Goal: Task Accomplishment & Management: Manage account settings

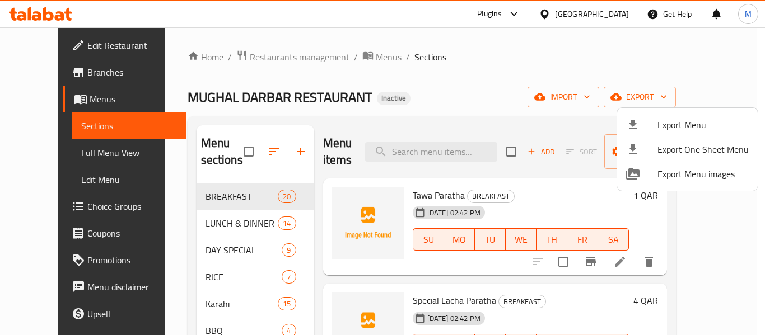
click at [599, 12] on div at bounding box center [382, 167] width 765 height 335
click at [555, 12] on div at bounding box center [547, 14] width 16 height 12
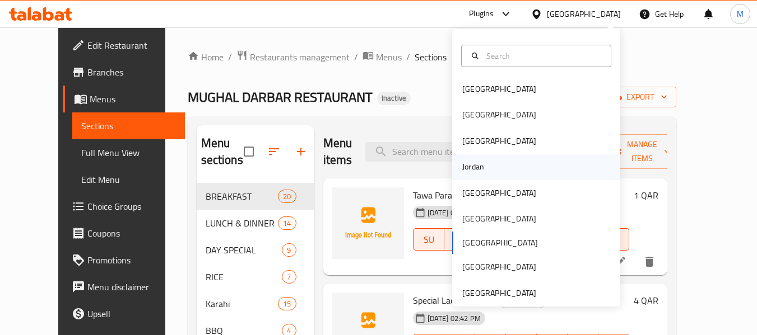
click at [497, 169] on div "Jordan" at bounding box center [536, 167] width 168 height 26
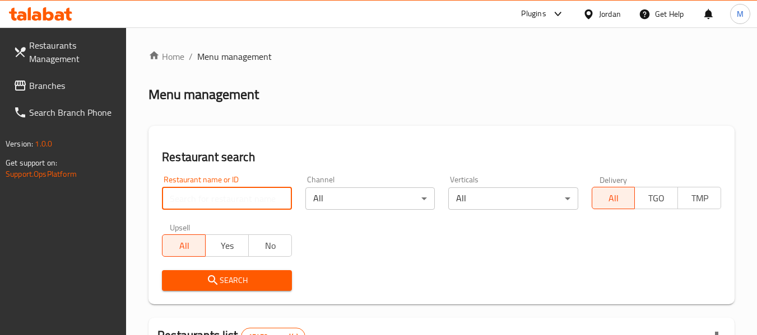
drag, startPoint x: 240, startPoint y: 202, endPoint x: 230, endPoint y: 258, distance: 57.5
click at [240, 202] on input "search" at bounding box center [226, 199] width 129 height 22
paste input "706281"
type input "706281"
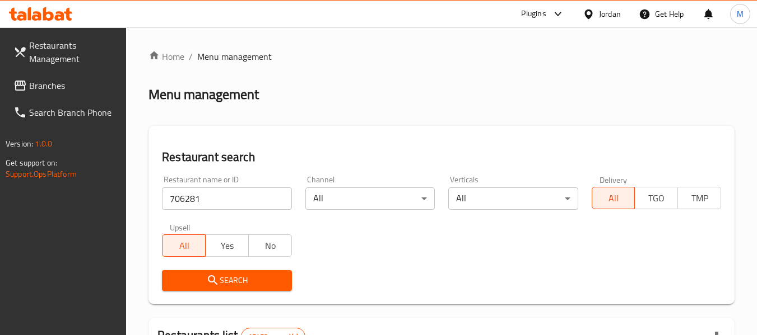
click at [230, 278] on span "Search" at bounding box center [226, 281] width 111 height 14
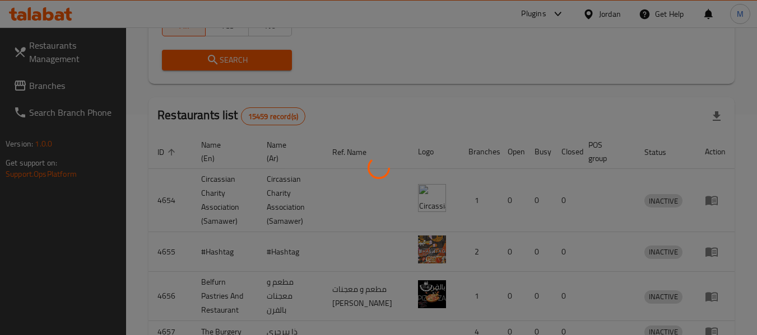
scroll to position [178, 0]
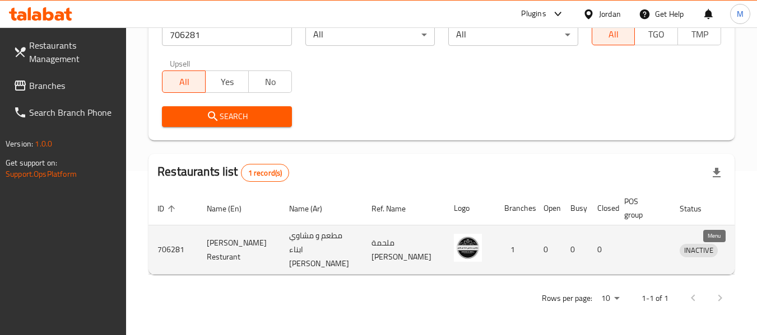
click at [740, 246] on icon "enhanced table" at bounding box center [746, 251] width 12 height 10
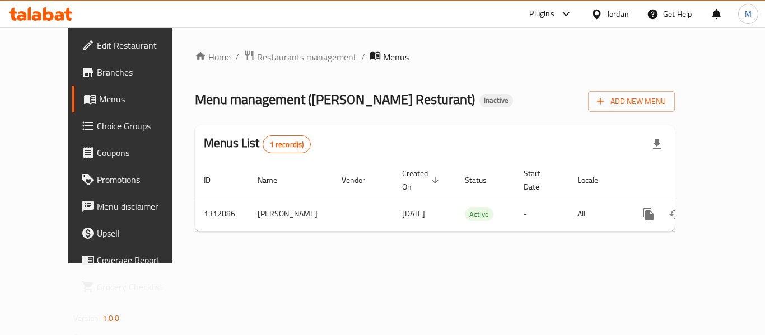
click at [97, 46] on span "Edit Restaurant" at bounding box center [142, 45] width 90 height 13
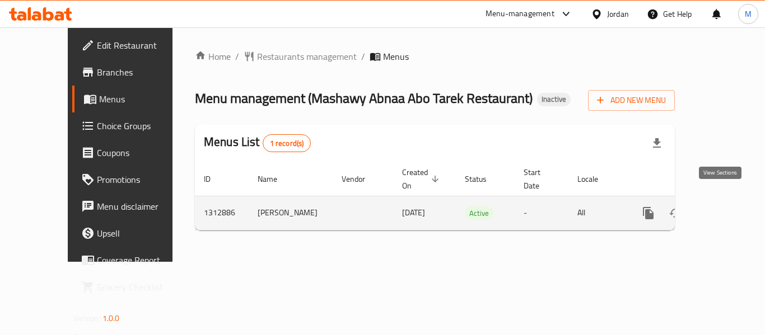
click at [724, 208] on icon "enhanced table" at bounding box center [729, 213] width 10 height 10
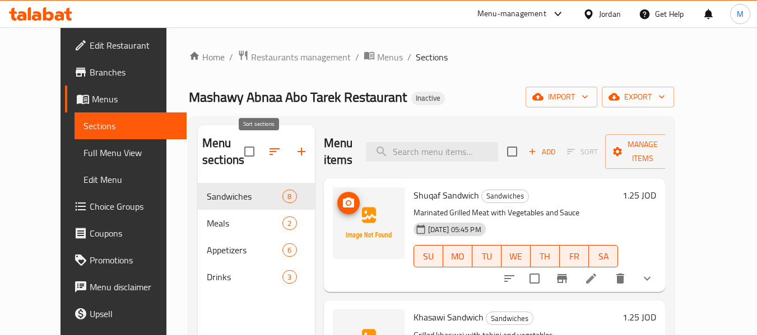
click at [261, 160] on button "button" at bounding box center [274, 151] width 27 height 27
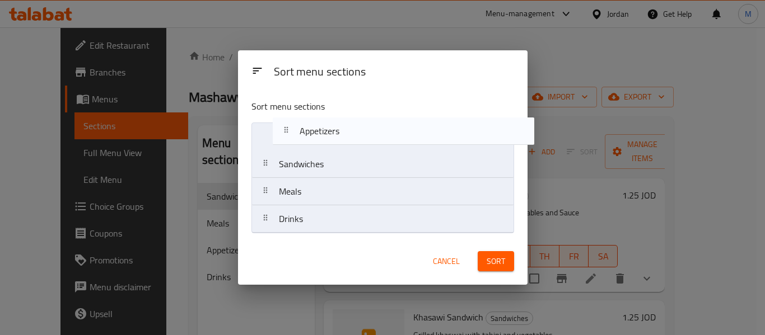
drag, startPoint x: 287, startPoint y: 194, endPoint x: 317, endPoint y: 157, distance: 47.8
click at [309, 134] on nav "Sandwiches Meals Appetizers Drinks" at bounding box center [382, 178] width 263 height 111
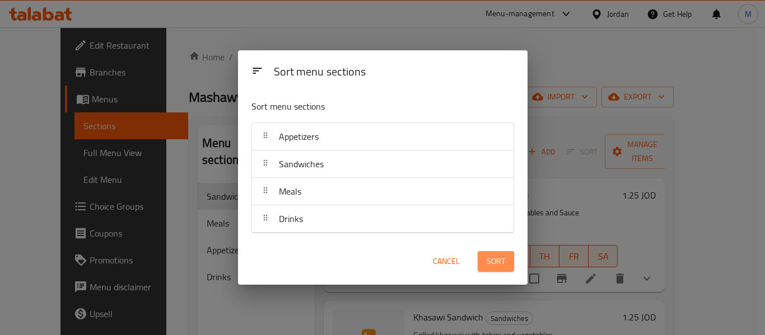
click at [488, 264] on span "Sort" at bounding box center [496, 262] width 18 height 14
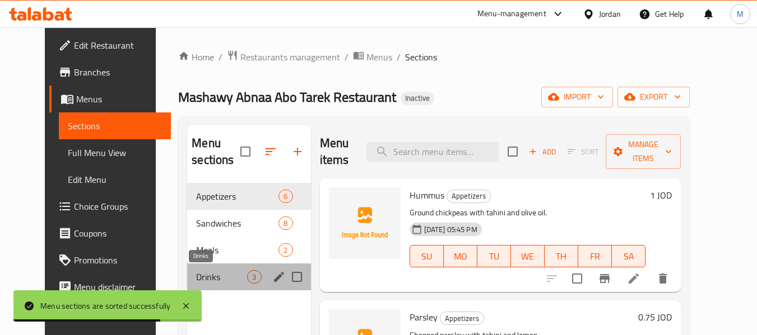
click at [196, 283] on span "Drinks" at bounding box center [221, 277] width 51 height 13
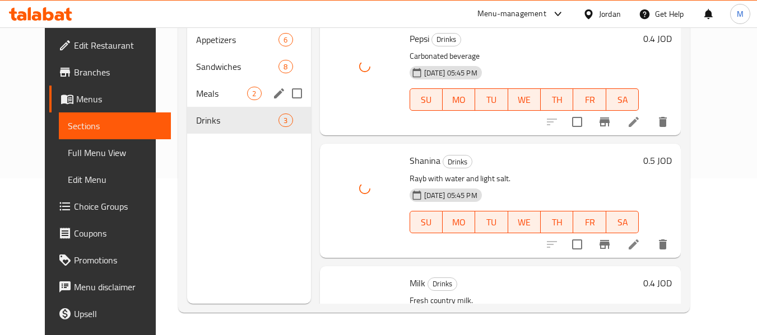
click at [195, 101] on div "Meals 2" at bounding box center [248, 93] width 123 height 27
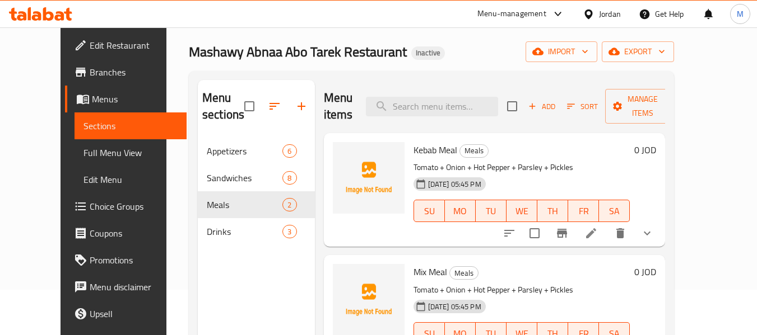
scroll to position [45, 0]
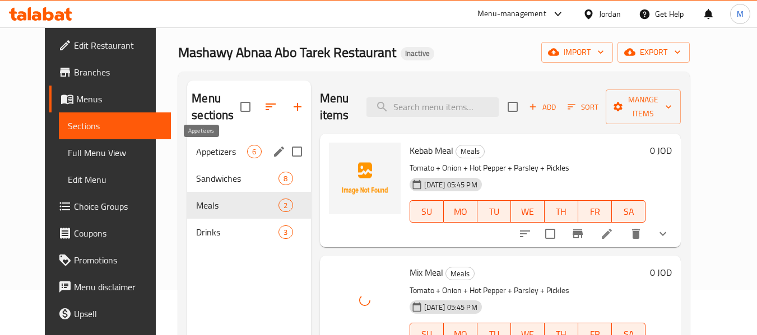
click at [213, 153] on span "Appetizers" at bounding box center [221, 151] width 51 height 13
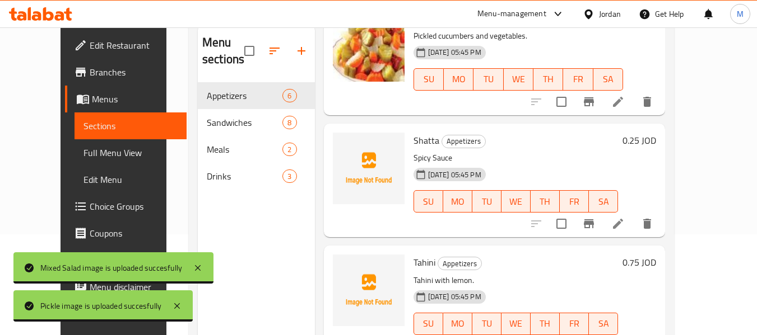
scroll to position [157, 0]
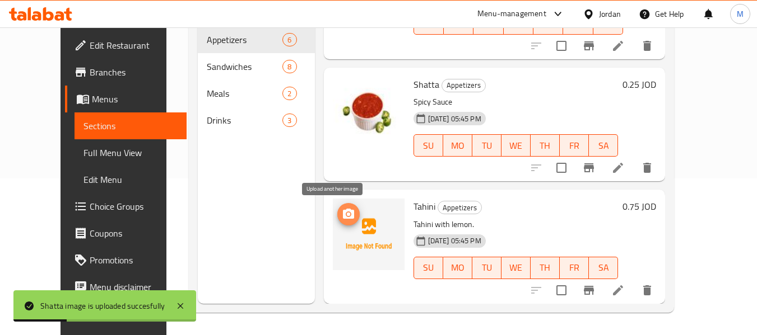
click at [342, 221] on icon "upload picture" at bounding box center [348, 214] width 13 height 13
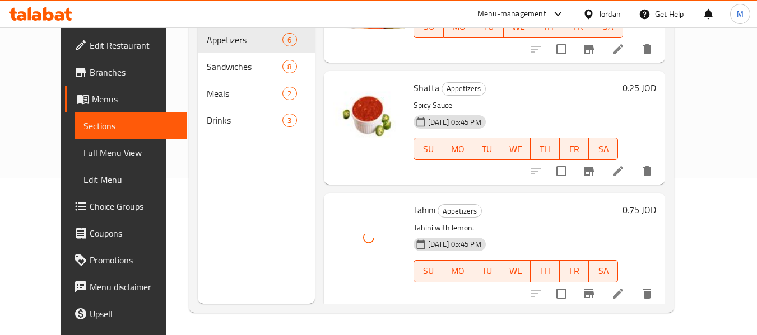
scroll to position [444, 0]
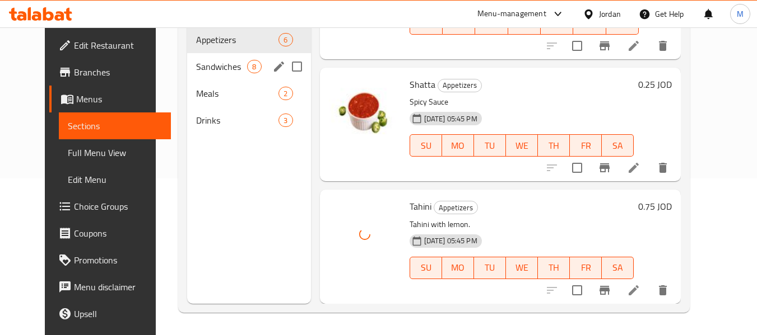
click at [196, 71] on span "Sandwiches" at bounding box center [221, 66] width 51 height 13
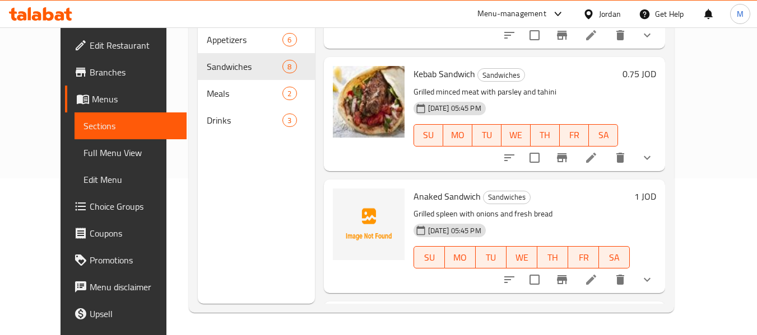
scroll to position [688, 0]
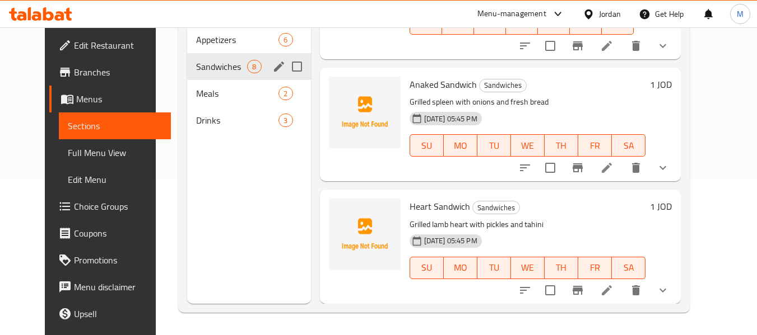
click at [214, 57] on div "Sandwiches 8" at bounding box center [248, 66] width 123 height 27
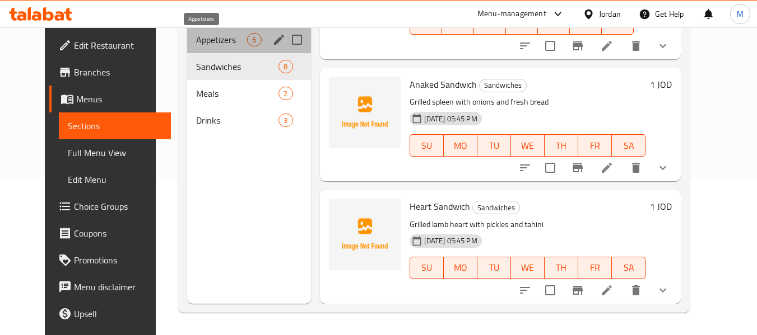
click at [213, 40] on span "Appetizers" at bounding box center [221, 39] width 51 height 13
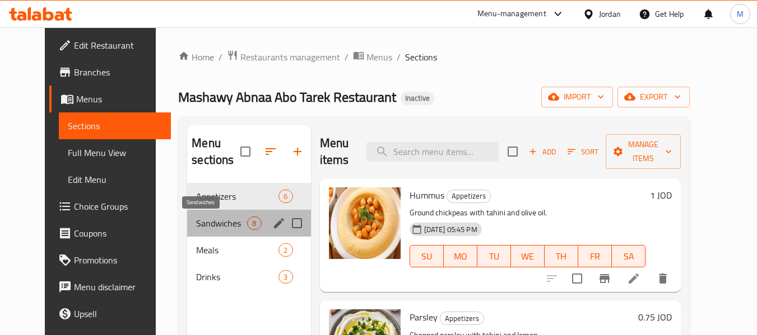
click at [202, 222] on span "Sandwiches" at bounding box center [221, 223] width 51 height 13
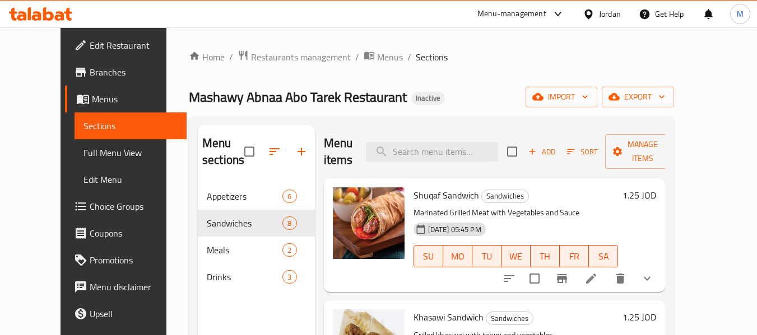
click at [83, 152] on span "Full Menu View" at bounding box center [130, 152] width 95 height 13
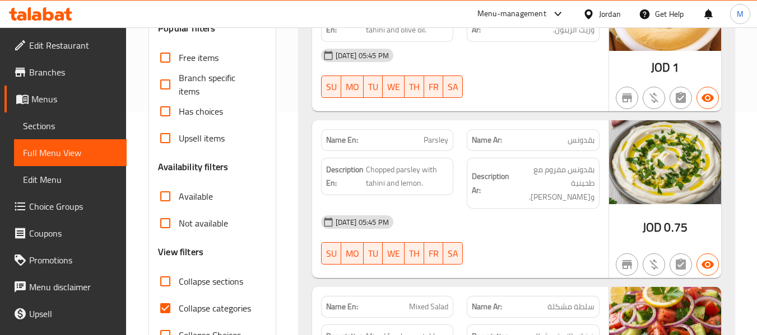
scroll to position [392, 0]
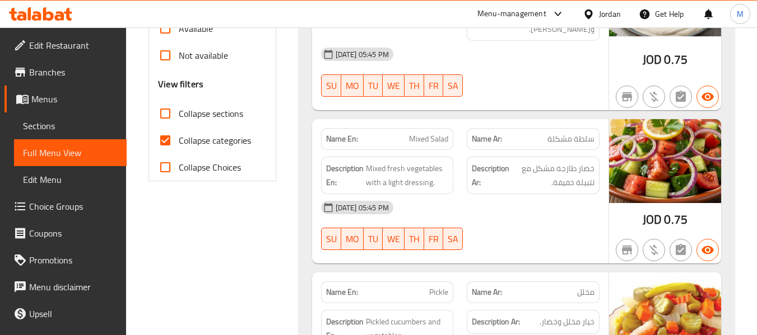
click at [229, 140] on span "Collapse categories" at bounding box center [215, 140] width 72 height 13
click at [179, 140] on input "Collapse categories" at bounding box center [165, 140] width 27 height 27
checkbox input "false"
click at [230, 117] on span "Collapse sections" at bounding box center [211, 113] width 64 height 13
click at [179, 117] on input "Collapse sections" at bounding box center [165, 113] width 27 height 27
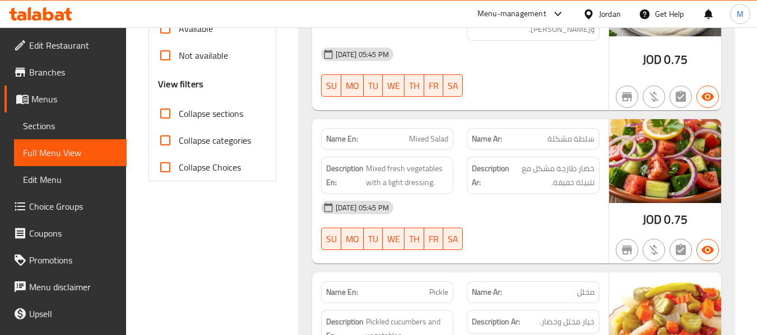
checkbox input "true"
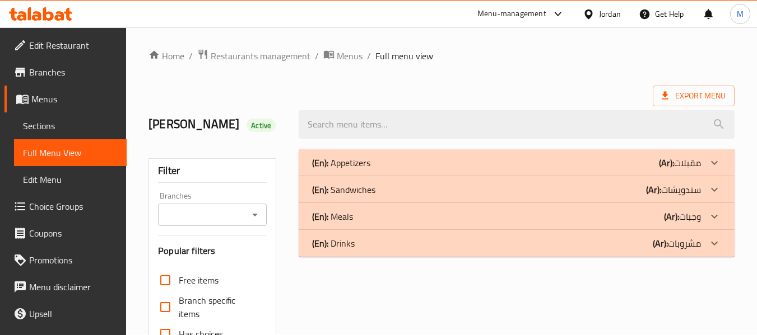
scroll to position [0, 0]
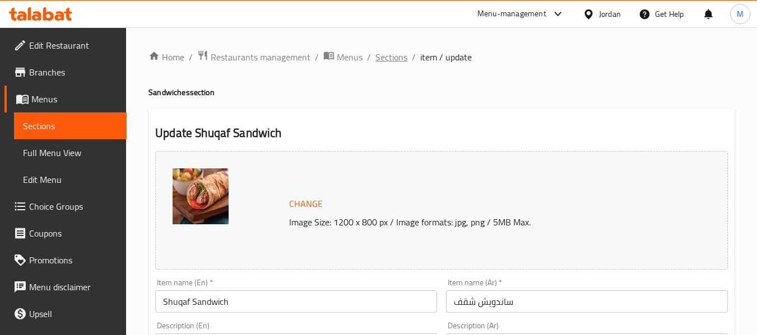
click at [397, 63] on span "Sections" at bounding box center [391, 56] width 32 height 13
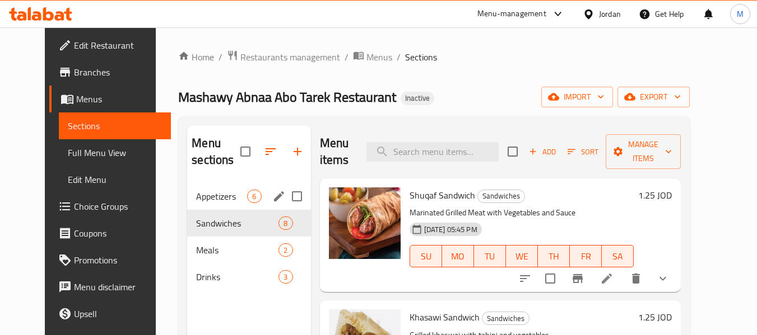
click at [285, 197] on input "Menu sections" at bounding box center [297, 197] width 24 height 24
checkbox input "true"
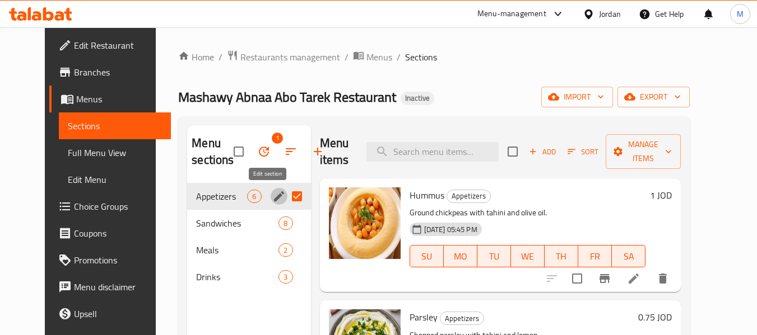
click at [274, 193] on icon "edit" at bounding box center [279, 197] width 10 height 10
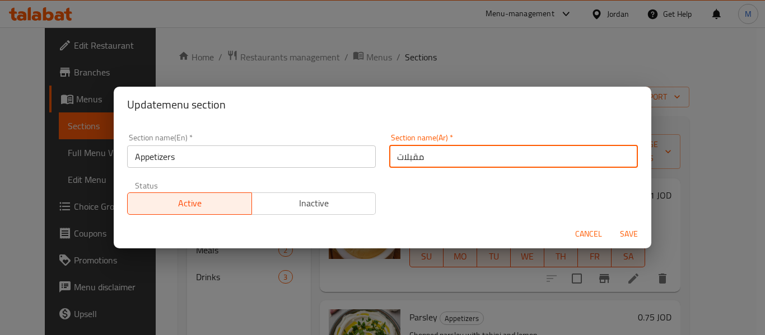
click at [389, 151] on input "مقبلات" at bounding box center [513, 157] width 249 height 22
type input "المقبلات"
click at [635, 229] on span "Save" at bounding box center [628, 234] width 27 height 14
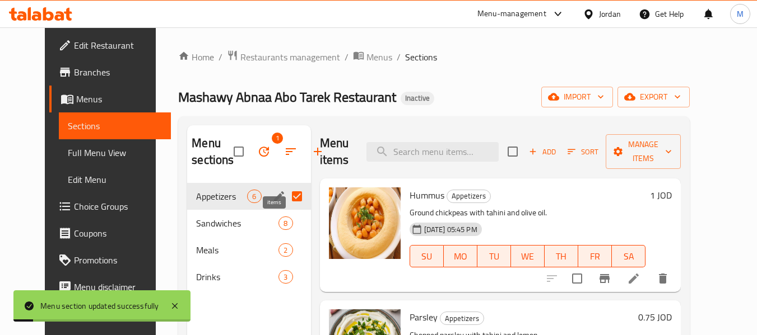
click at [280, 226] on span "8" at bounding box center [285, 223] width 13 height 11
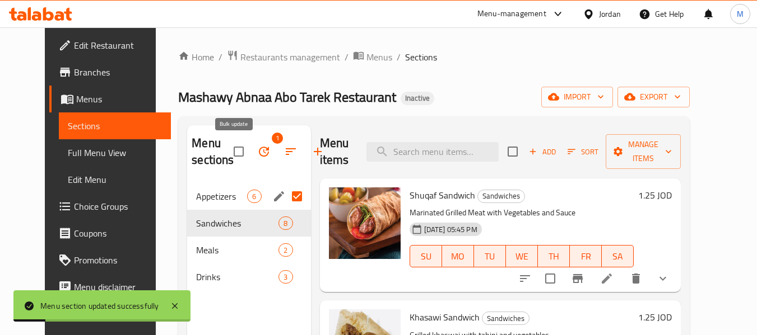
click at [250, 150] on button "button" at bounding box center [263, 151] width 27 height 27
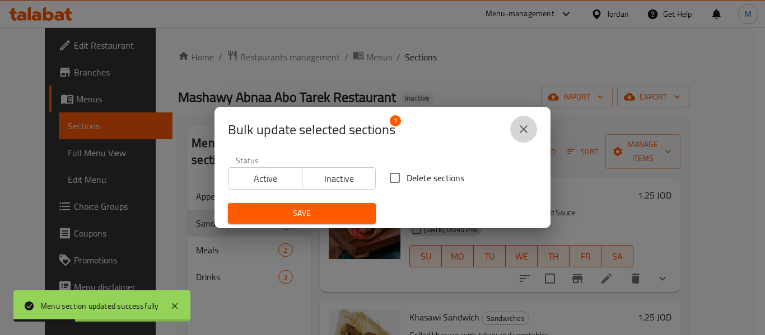
drag, startPoint x: 527, startPoint y: 134, endPoint x: 357, endPoint y: 143, distance: 169.9
click at [522, 132] on icon "close" at bounding box center [523, 129] width 13 height 13
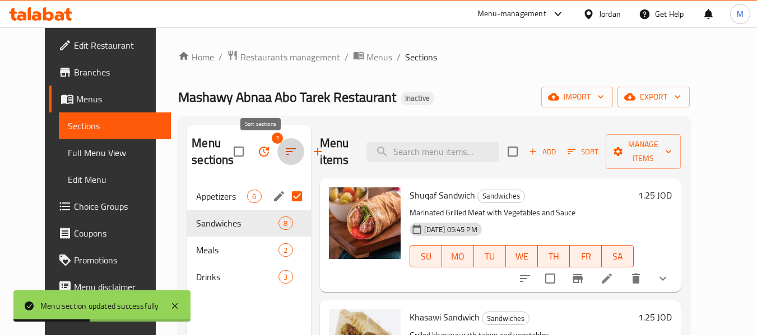
click at [284, 153] on icon "button" at bounding box center [290, 151] width 13 height 13
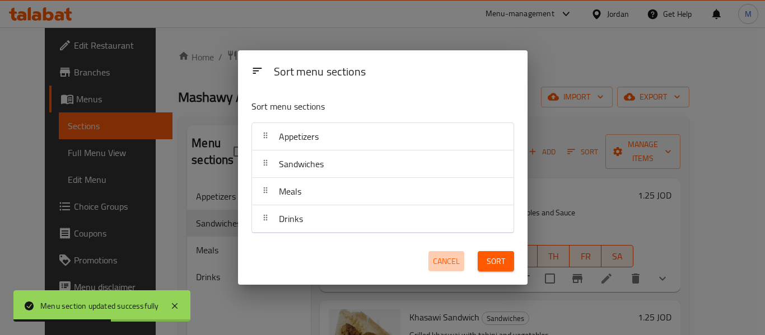
drag, startPoint x: 444, startPoint y: 258, endPoint x: 370, endPoint y: 249, distance: 75.1
click at [441, 258] on span "Cancel" at bounding box center [446, 262] width 27 height 14
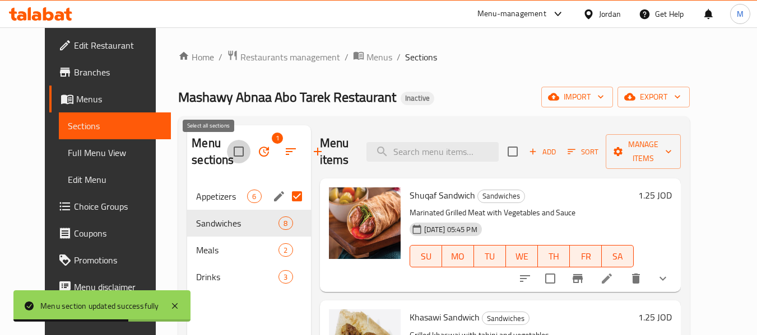
click at [227, 153] on input "checkbox" at bounding box center [239, 152] width 24 height 24
click at [227, 152] on input "checkbox" at bounding box center [239, 152] width 24 height 24
checkbox input "false"
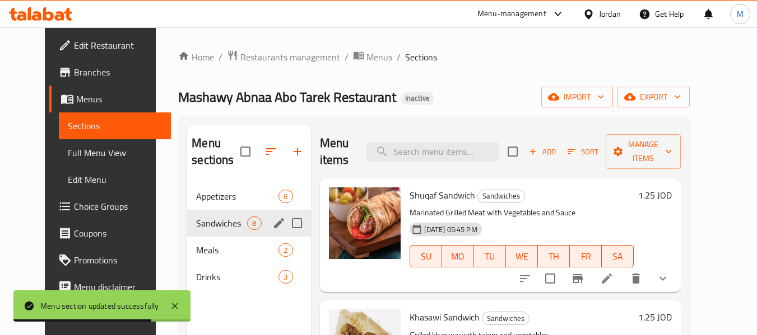
click at [286, 223] on input "Menu sections" at bounding box center [297, 224] width 24 height 24
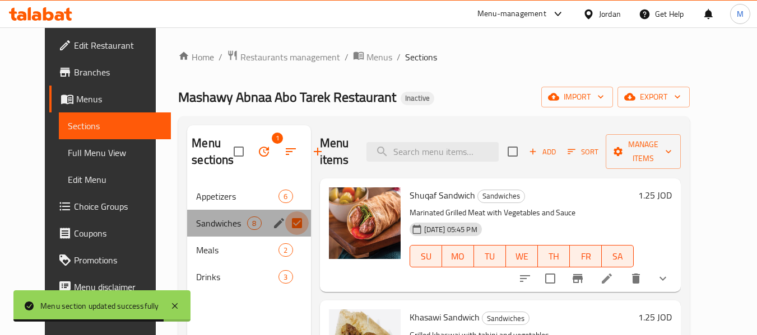
click at [286, 223] on input "Menu sections" at bounding box center [297, 224] width 24 height 24
checkbox input "false"
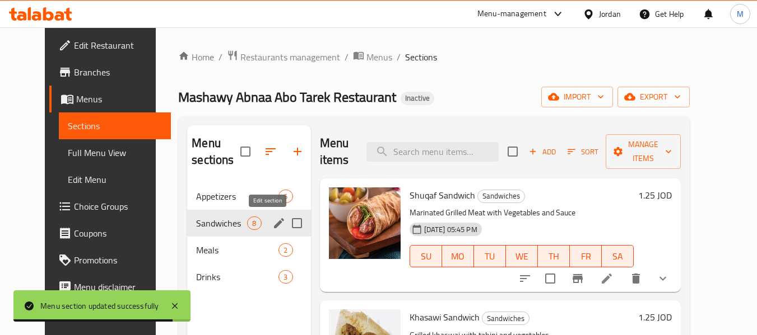
click at [274, 222] on icon "edit" at bounding box center [279, 223] width 10 height 10
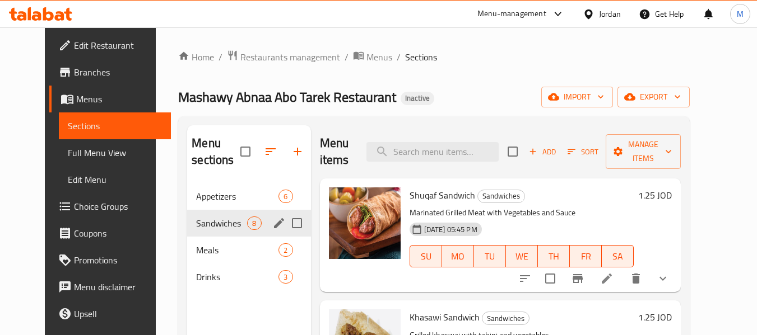
click at [272, 222] on icon "edit" at bounding box center [278, 223] width 13 height 13
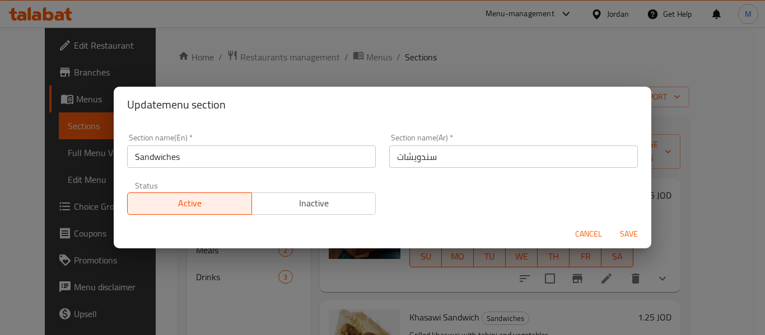
click at [393, 155] on input "سندويشات" at bounding box center [513, 157] width 249 height 22
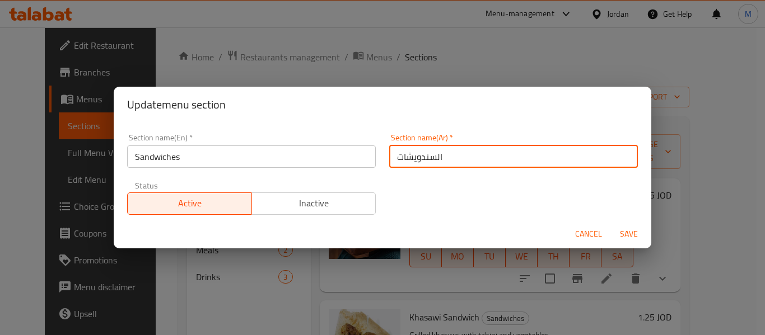
type input "السندويشات"
click at [633, 232] on span "Save" at bounding box center [628, 234] width 27 height 14
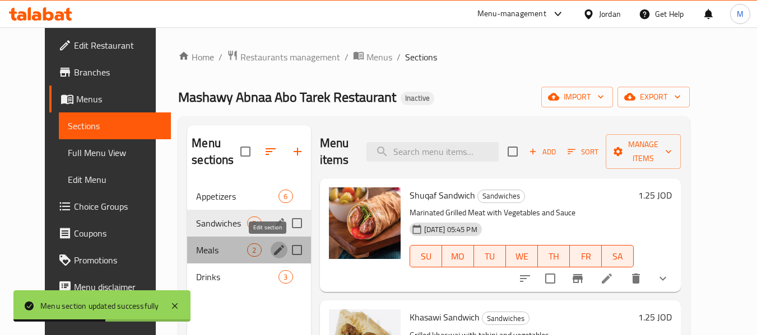
click at [272, 247] on icon "edit" at bounding box center [278, 250] width 13 height 13
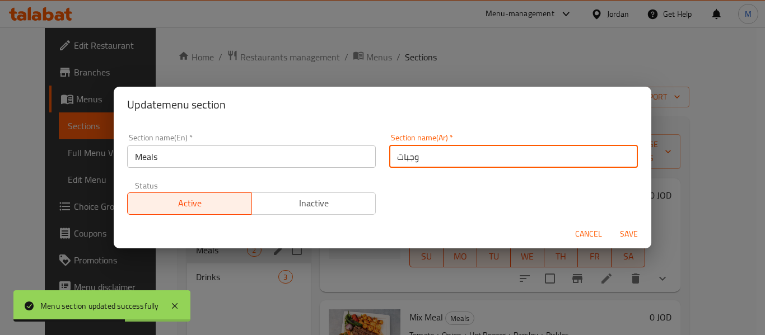
click at [390, 160] on input "وجبات" at bounding box center [513, 157] width 249 height 22
type input "الوجبات"
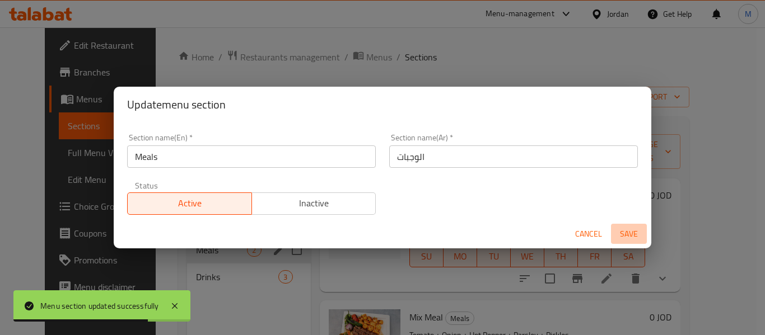
click at [621, 231] on span "Save" at bounding box center [628, 234] width 27 height 14
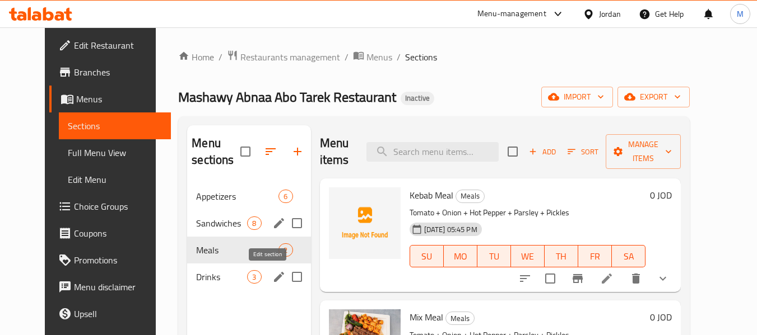
click at [274, 277] on icon "edit" at bounding box center [279, 277] width 10 height 10
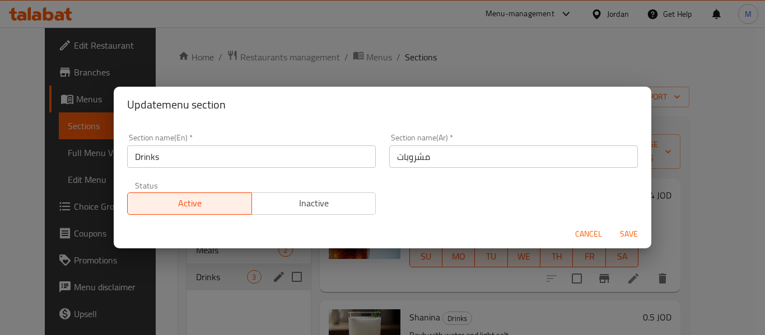
click at [392, 158] on input "مشروبات" at bounding box center [513, 157] width 249 height 22
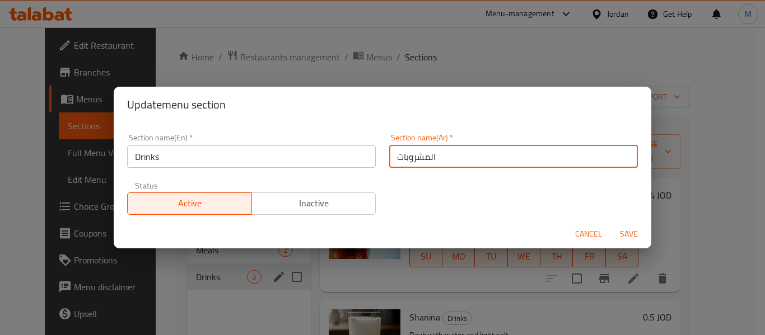
type input "المشروبات"
click at [628, 230] on span "Save" at bounding box center [628, 234] width 27 height 14
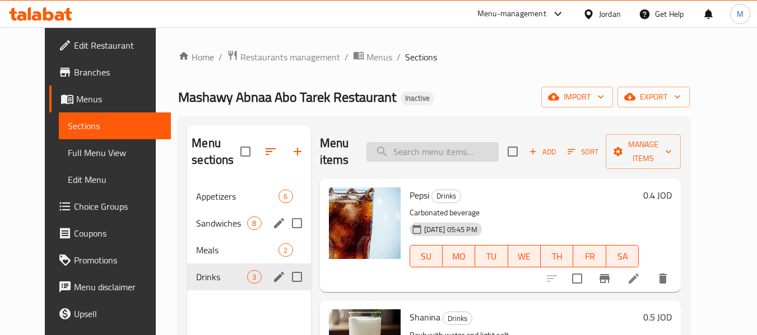
click at [445, 150] on input "search" at bounding box center [432, 152] width 132 height 20
paste input "Shatta"
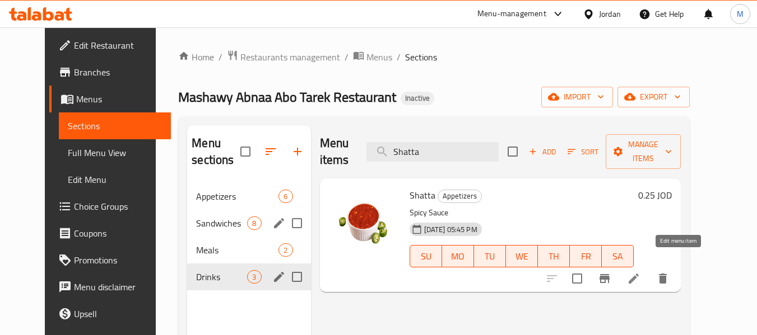
type input "Shatta"
click at [640, 272] on icon at bounding box center [633, 278] width 13 height 13
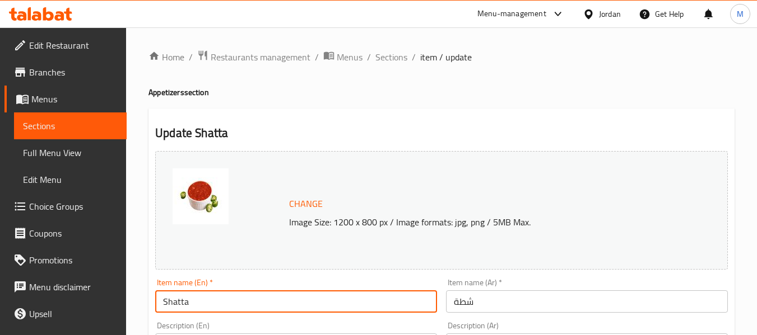
drag, startPoint x: 199, startPoint y: 299, endPoint x: 132, endPoint y: 300, distance: 67.2
type input "أ"
type input "Hot"
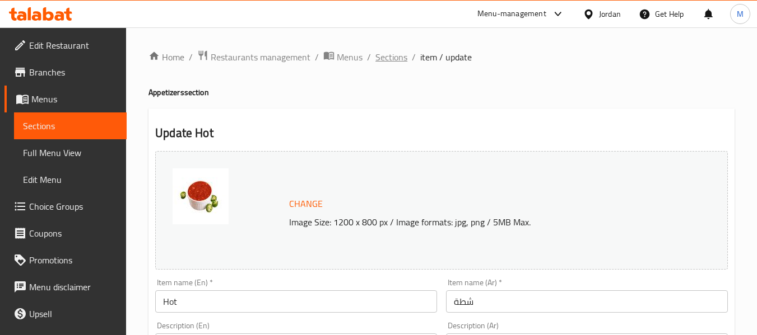
click at [394, 60] on span "Sections" at bounding box center [391, 56] width 32 height 13
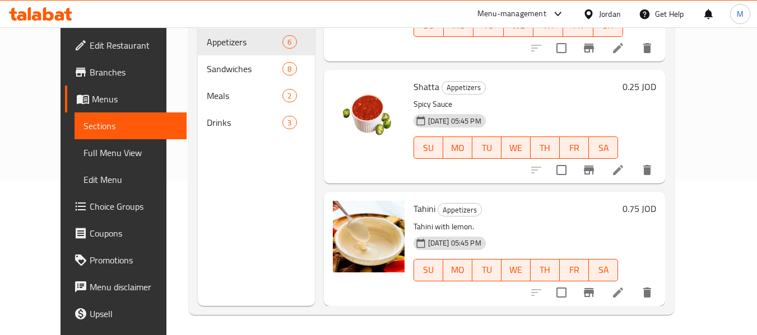
scroll to position [157, 0]
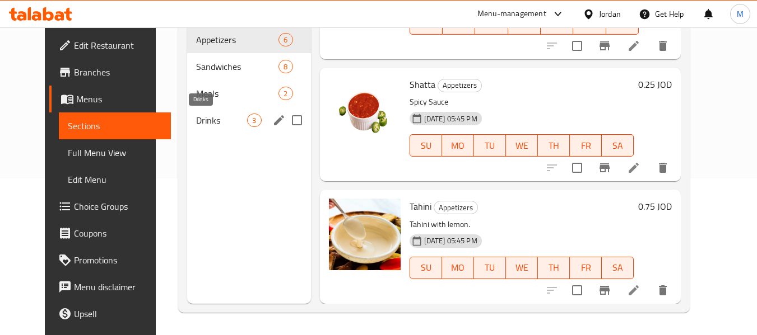
drag, startPoint x: 202, startPoint y: 118, endPoint x: 240, endPoint y: 122, distance: 37.7
click at [202, 118] on span "Drinks" at bounding box center [221, 120] width 51 height 13
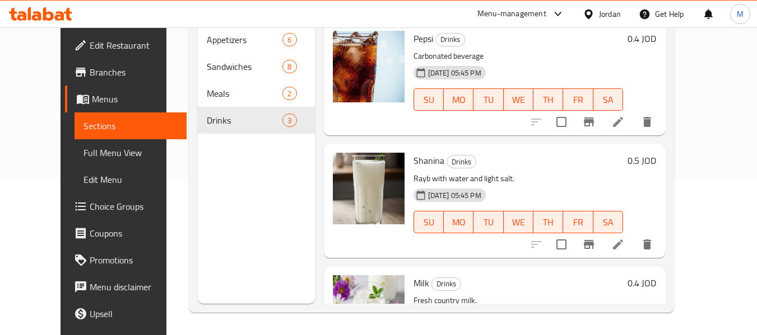
click at [623, 125] on icon at bounding box center [618, 122] width 10 height 10
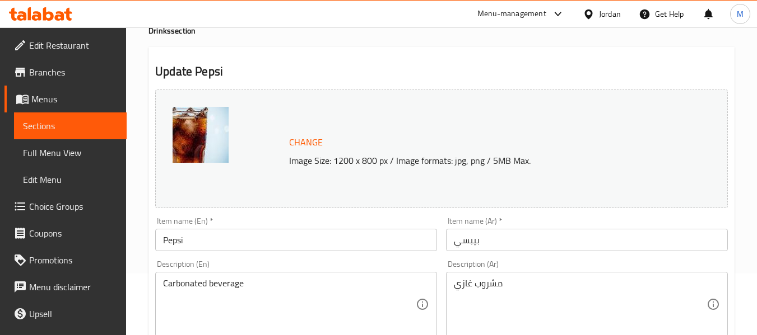
scroll to position [168, 0]
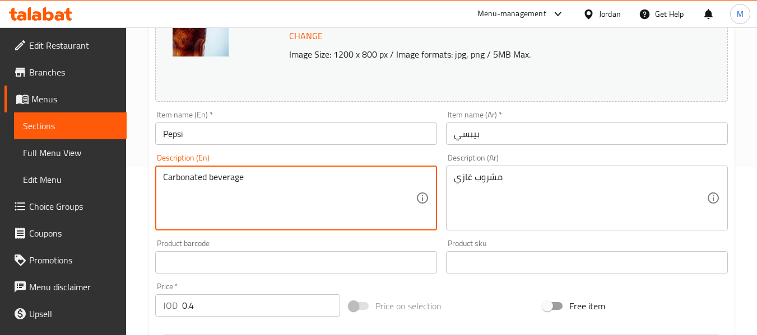
click at [229, 172] on textarea "Carbonated beverage" at bounding box center [289, 198] width 253 height 53
type textarea "Carbonated drink"
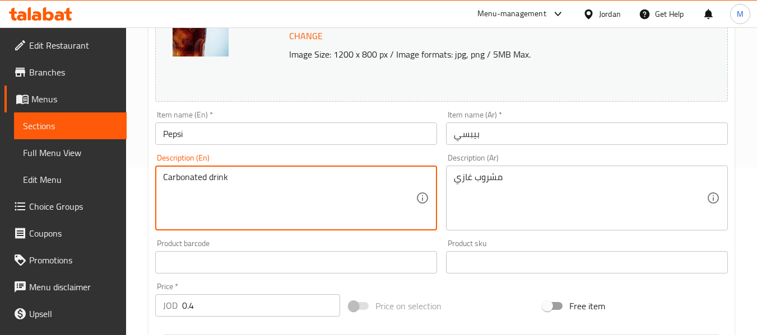
click at [271, 128] on input "Pepsi" at bounding box center [296, 134] width 282 height 22
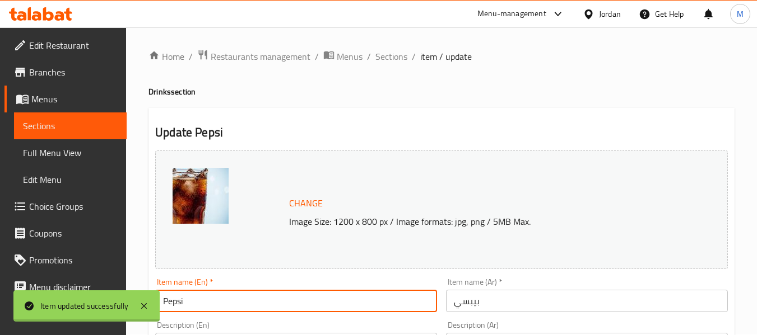
scroll to position [0, 0]
click at [389, 55] on span "Sections" at bounding box center [391, 56] width 32 height 13
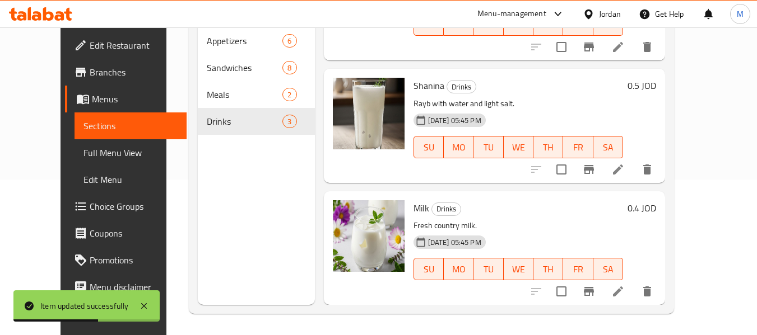
scroll to position [157, 0]
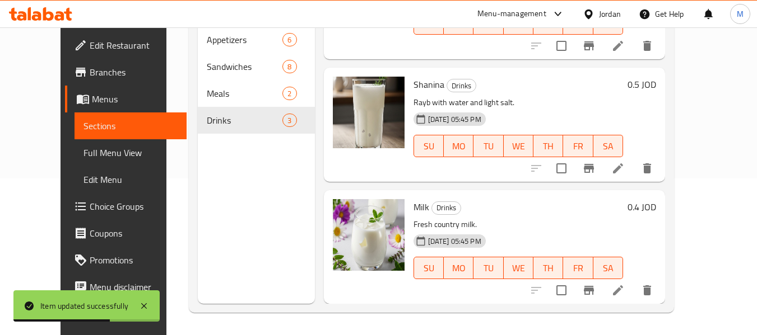
click at [623, 291] on icon at bounding box center [618, 291] width 10 height 10
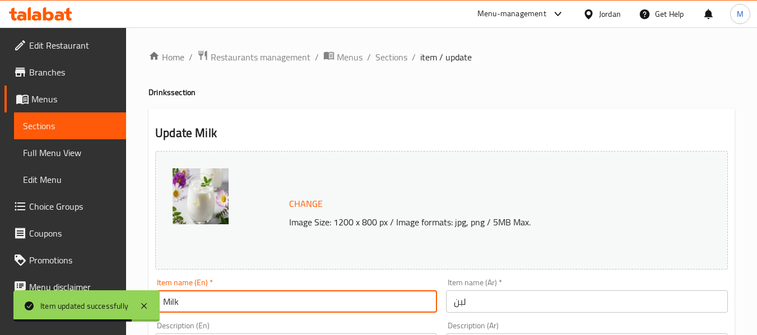
drag, startPoint x: 199, startPoint y: 299, endPoint x: 161, endPoint y: 297, distance: 38.1
click at [161, 298] on input "Milk" at bounding box center [296, 302] width 282 height 22
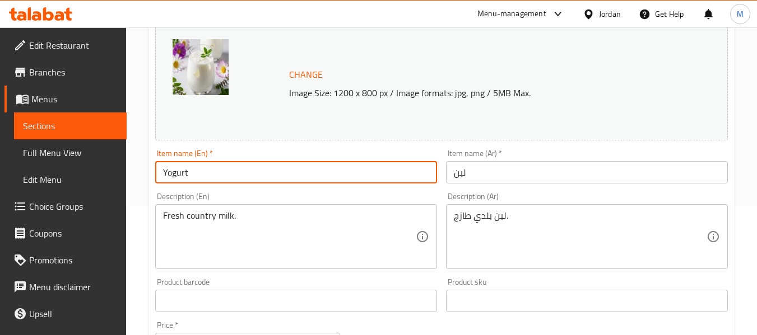
scroll to position [168, 0]
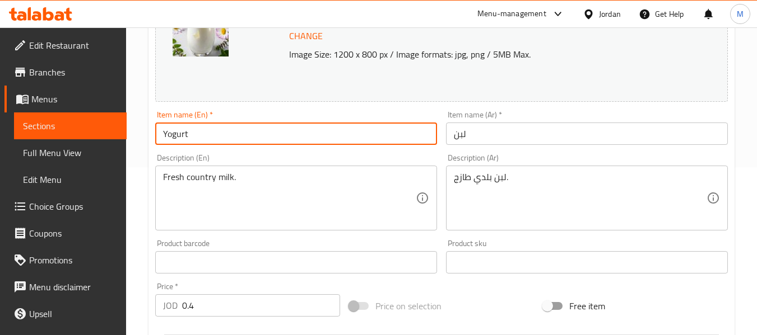
type input "Yogurt"
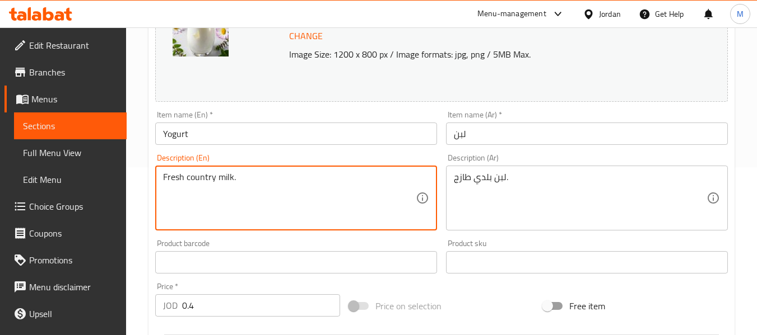
click at [197, 181] on textarea "Fresh country milk." at bounding box center [289, 198] width 253 height 53
click at [235, 194] on textarea "Fresh country milk." at bounding box center [289, 198] width 253 height 53
drag, startPoint x: 185, startPoint y: 180, endPoint x: 231, endPoint y: 180, distance: 45.4
click at [231, 180] on textarea "Fresh country milk." at bounding box center [289, 198] width 253 height 53
type textarea "."
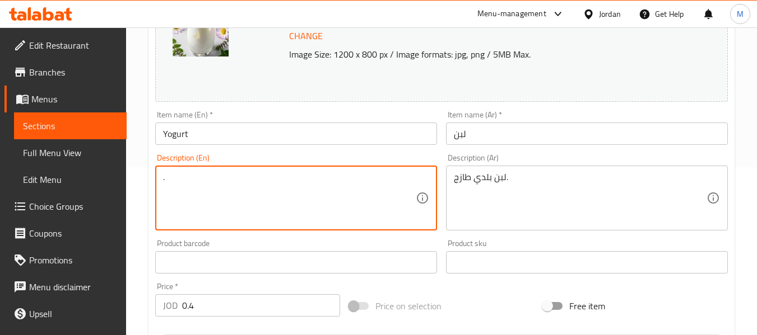
click at [231, 180] on textarea "." at bounding box center [289, 198] width 253 height 53
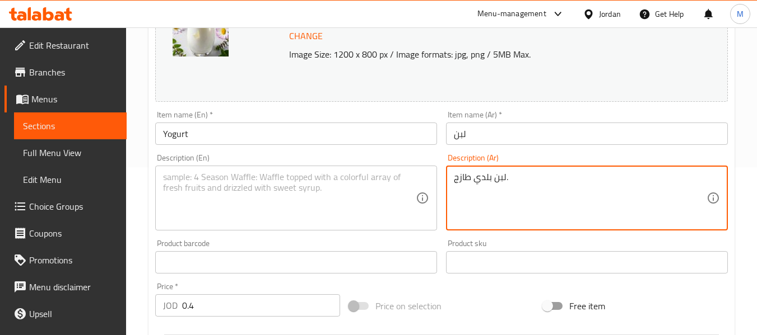
click at [497, 183] on textarea "لبن بلدي طازج." at bounding box center [580, 198] width 253 height 53
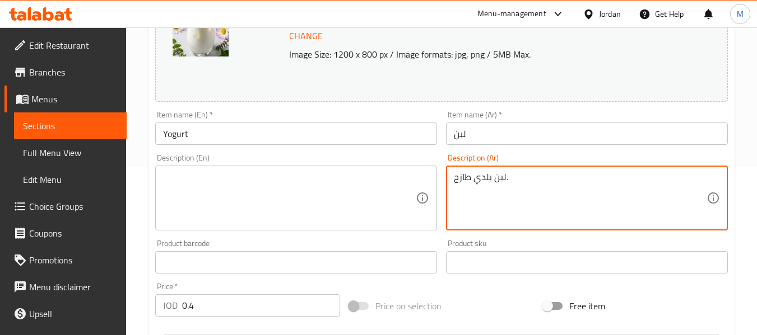
click at [497, 183] on textarea "لبن بلدي طازج." at bounding box center [580, 198] width 253 height 53
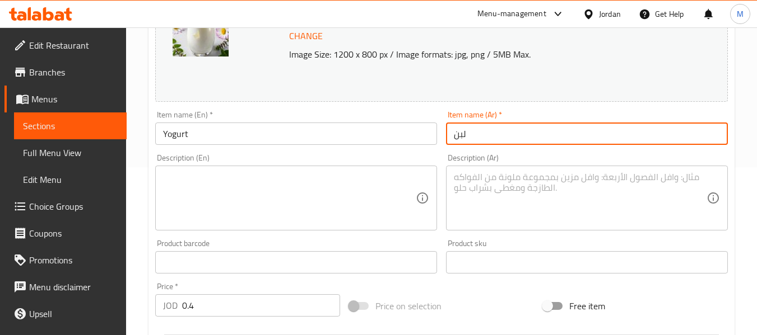
click at [497, 135] on input "لبن" at bounding box center [587, 134] width 282 height 22
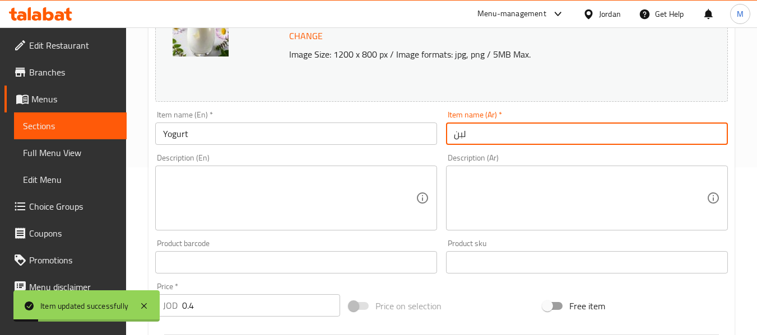
click at [221, 199] on textarea at bounding box center [289, 198] width 253 height 53
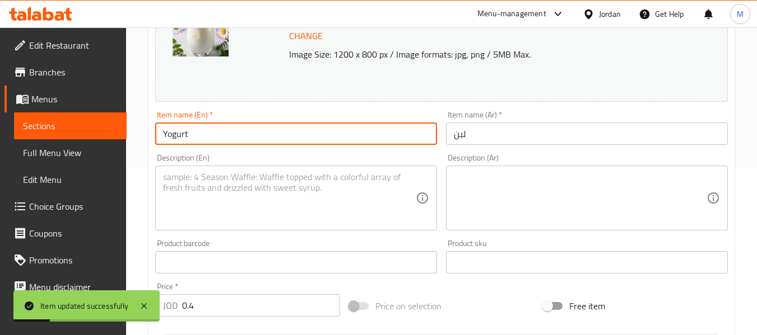
drag, startPoint x: 164, startPoint y: 129, endPoint x: 143, endPoint y: 129, distance: 21.3
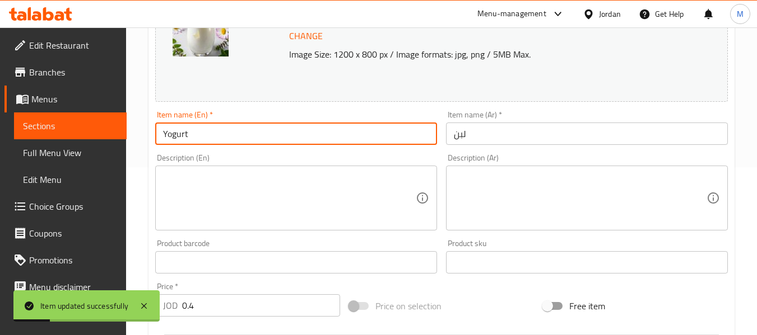
click at [143, 129] on div "Home / Restaurants management / Menus / Sections / item / update Drinks section…" at bounding box center [441, 249] width 631 height 780
click at [180, 190] on textarea at bounding box center [289, 198] width 253 height 53
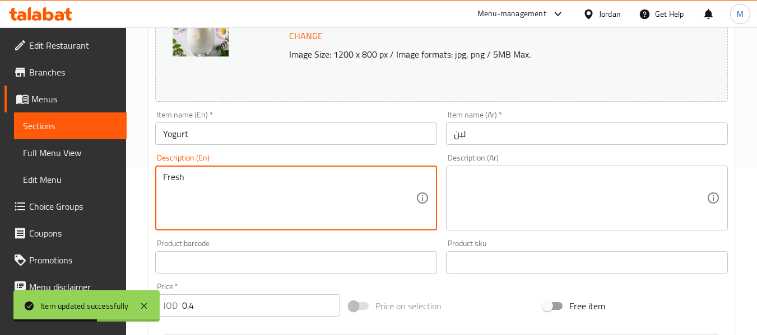
paste textarea "Yogurt"
type textarea "Fresh Yogurt"
click at [470, 188] on textarea at bounding box center [580, 198] width 253 height 53
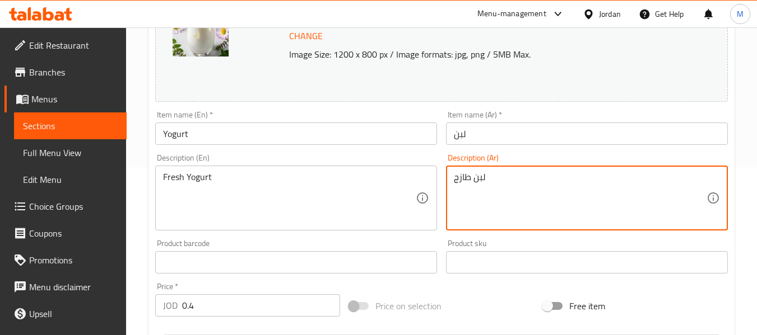
type textarea "لبن طازج"
click at [528, 139] on input "لبن" at bounding box center [587, 134] width 282 height 22
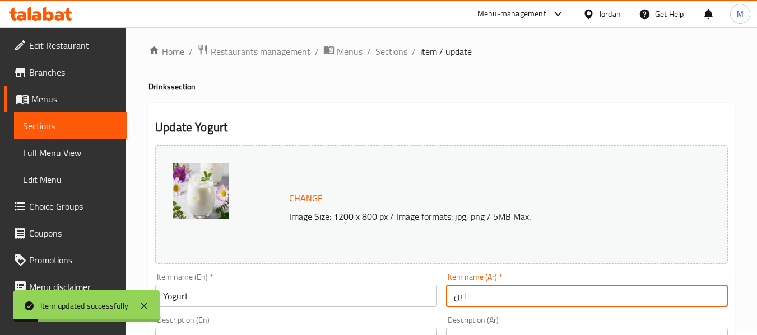
scroll to position [0, 0]
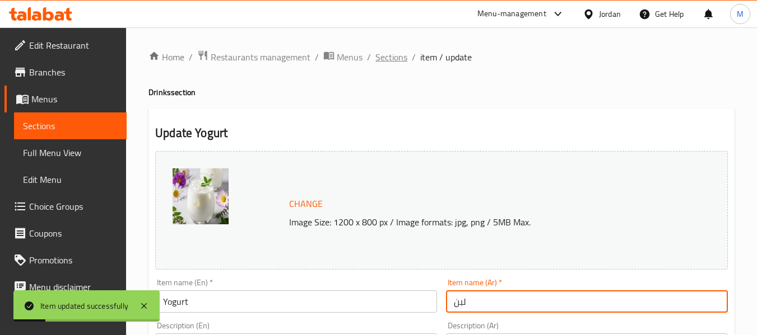
click at [394, 62] on span "Sections" at bounding box center [391, 56] width 32 height 13
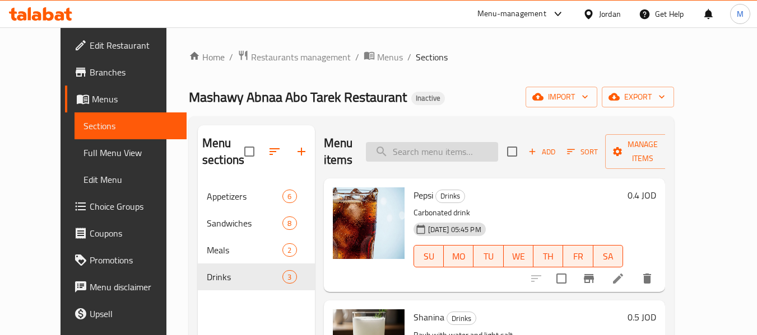
click at [445, 150] on input "search" at bounding box center [432, 152] width 132 height 20
paste input "Hot Pepper"
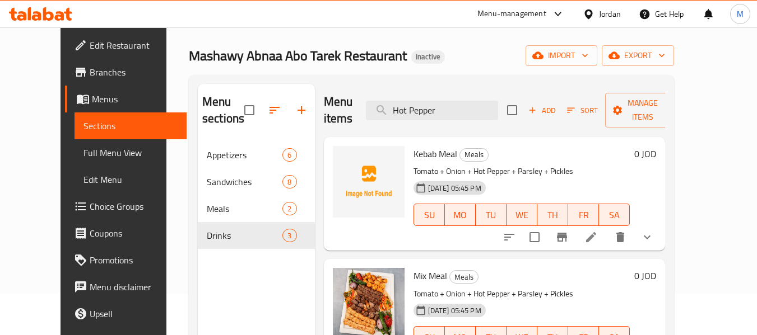
scroll to position [112, 0]
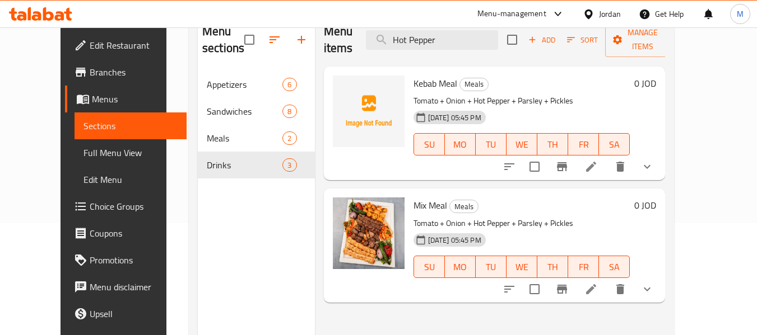
type input "Hot Pepper"
click at [596, 285] on icon at bounding box center [591, 290] width 10 height 10
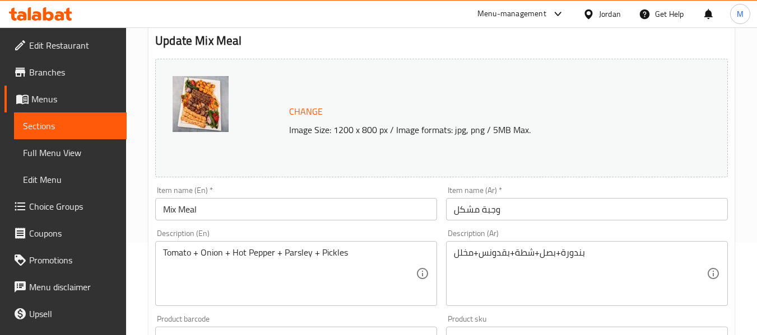
scroll to position [112, 0]
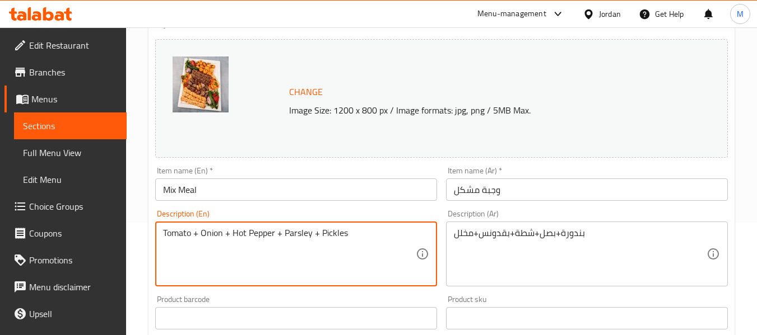
click at [253, 237] on textarea "Tomato + Onion + Hot Pepper + Parsley + Pickles" at bounding box center [289, 254] width 253 height 53
type textarea "Tomato + Onion + Hot sauce+ Parsley + Pickles"
click at [301, 194] on input "Mix Meal" at bounding box center [296, 190] width 282 height 22
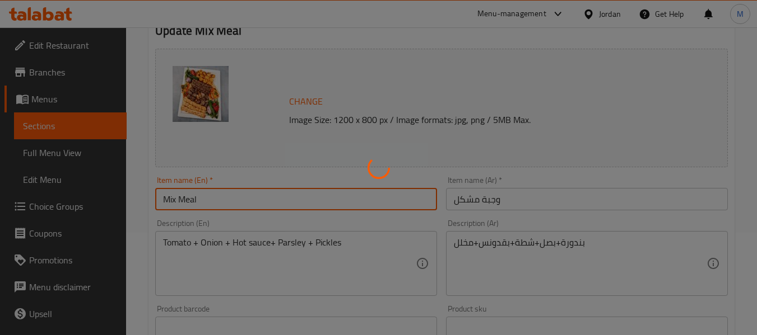
scroll to position [0, 0]
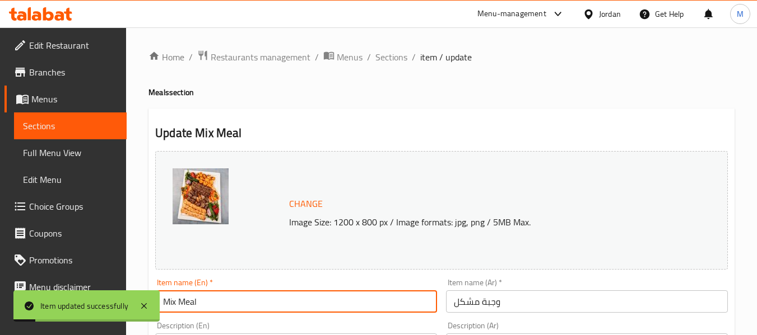
click at [383, 55] on span "Sections" at bounding box center [391, 56] width 32 height 13
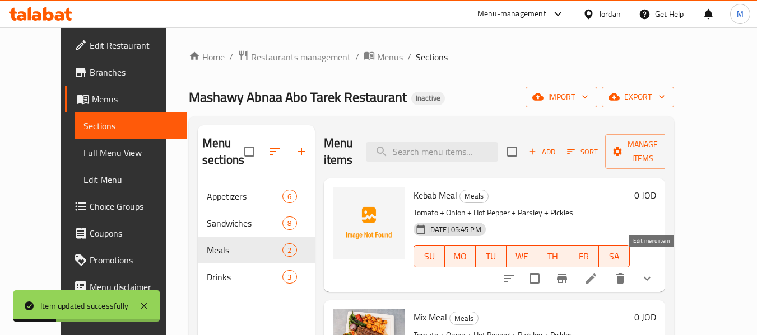
click at [596, 274] on icon at bounding box center [591, 279] width 10 height 10
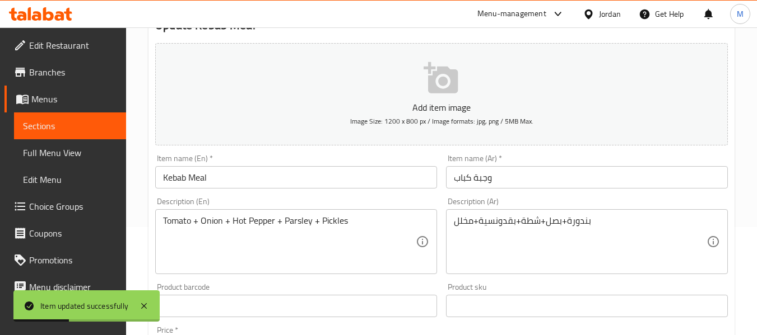
scroll to position [112, 0]
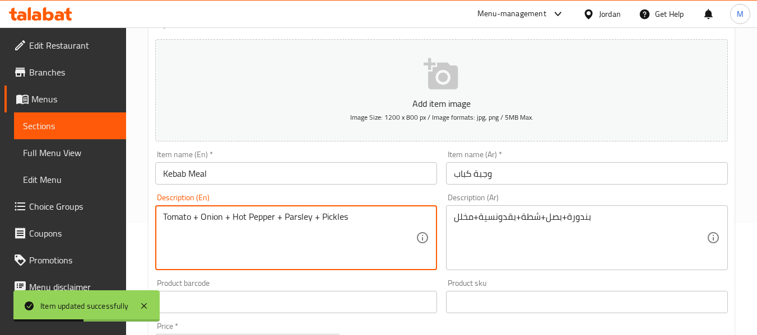
click at [272, 217] on textarea "Tomato + Onion + Hot Pepper + Parsley + Pickles" at bounding box center [289, 238] width 253 height 53
type textarea "Tomato + Onion + Hot sauce + Parsley + Pickles"
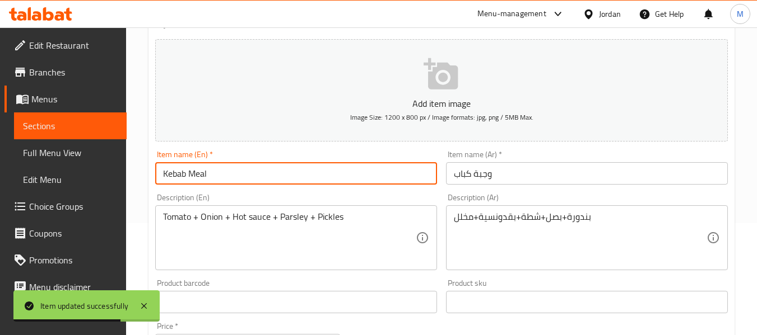
click at [276, 169] on input "Kebab Meal" at bounding box center [296, 173] width 282 height 22
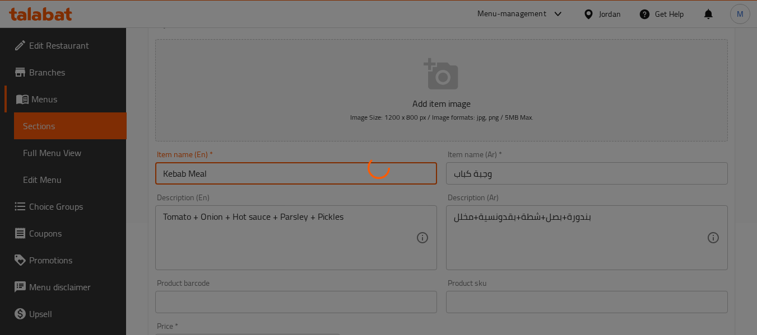
click at [489, 217] on div at bounding box center [378, 167] width 757 height 335
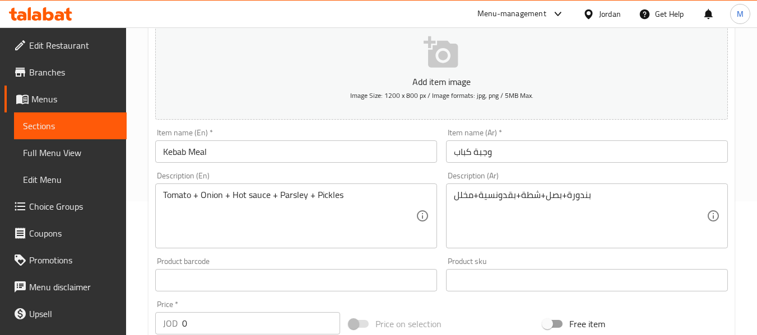
scroll to position [168, 0]
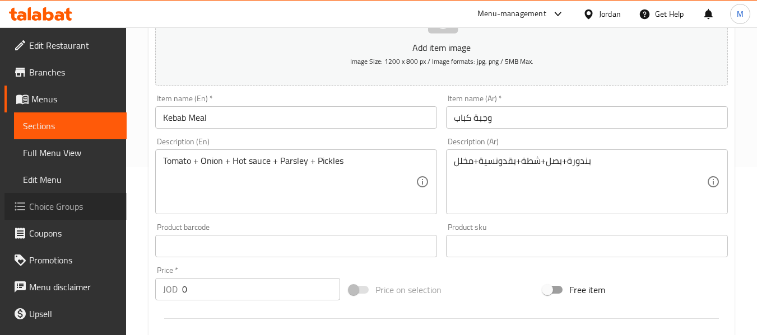
click at [67, 204] on span "Choice Groups" at bounding box center [73, 206] width 88 height 13
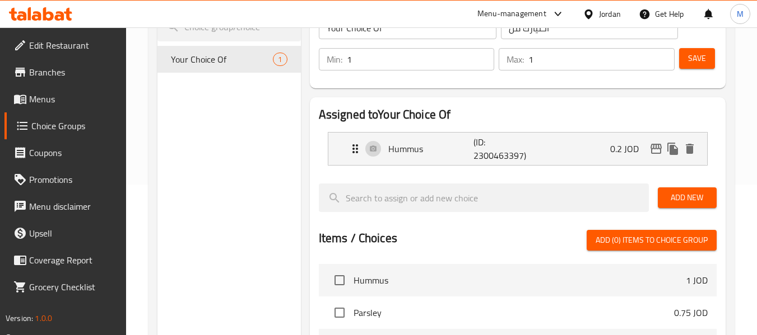
scroll to position [102, 0]
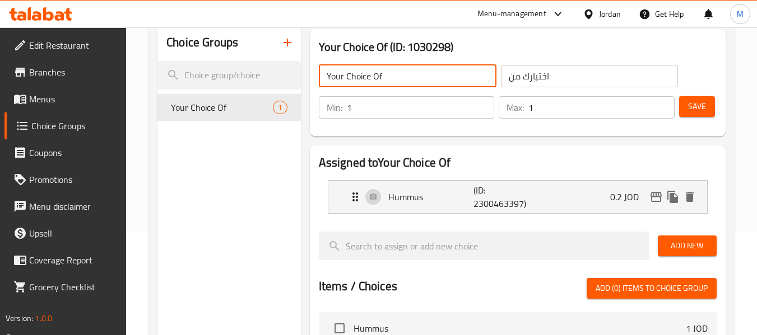
drag, startPoint x: 386, startPoint y: 78, endPoint x: 403, endPoint y: 67, distance: 20.7
click at [403, 67] on input "Your Choice Of" at bounding box center [408, 76] width 178 height 22
type input "Y"
type input "ِ"
type input "Add On's:"
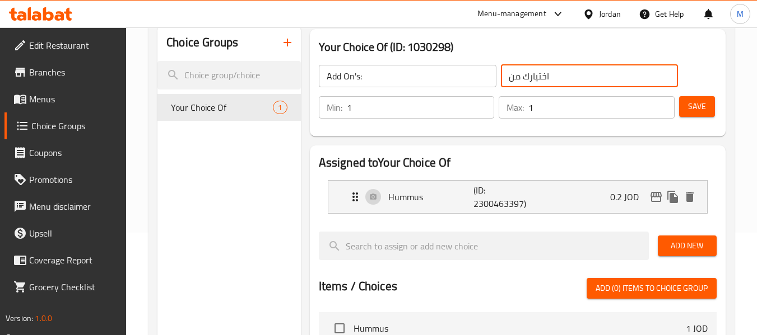
drag, startPoint x: 559, startPoint y: 75, endPoint x: 483, endPoint y: 73, distance: 76.2
click at [483, 73] on div "Add On's: ​ اختيارك من ​" at bounding box center [498, 76] width 373 height 36
type input "الإضافات"
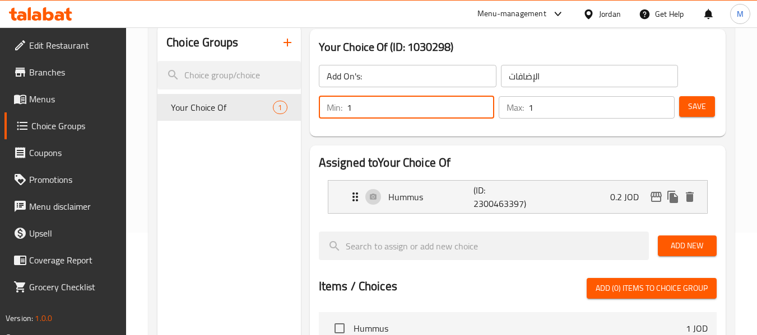
drag, startPoint x: 353, startPoint y: 105, endPoint x: 344, endPoint y: 106, distance: 9.0
click at [344, 106] on div "Min: 1 ​" at bounding box center [407, 107] width 176 height 22
type input "0"
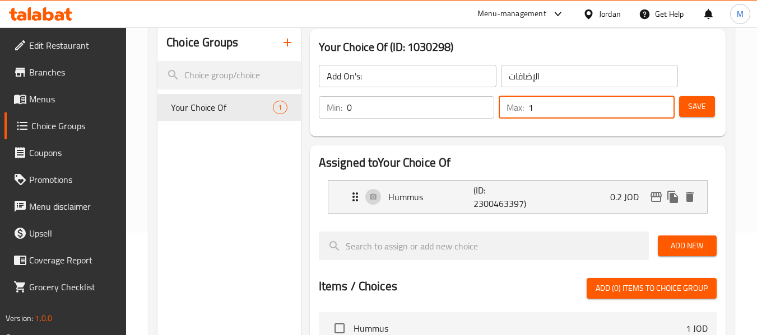
drag, startPoint x: 539, startPoint y: 107, endPoint x: 525, endPoint y: 101, distance: 15.8
click at [525, 101] on div "Max: 1 ​" at bounding box center [586, 107] width 176 height 22
type input "0"
click at [706, 102] on button "Save" at bounding box center [697, 106] width 36 height 21
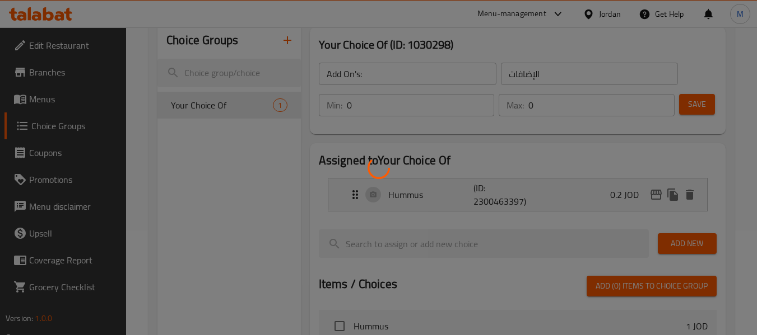
scroll to position [0, 0]
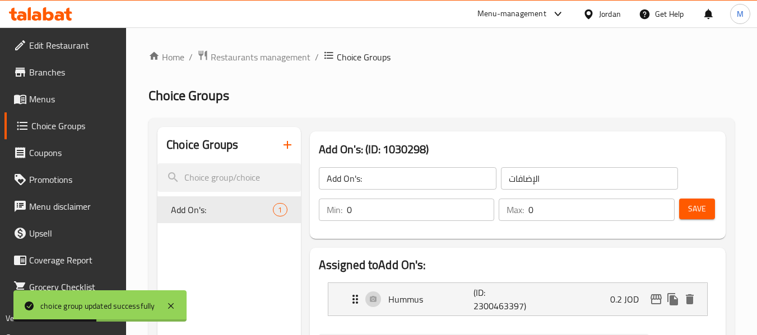
click at [36, 105] on span "Menus" at bounding box center [73, 98] width 88 height 13
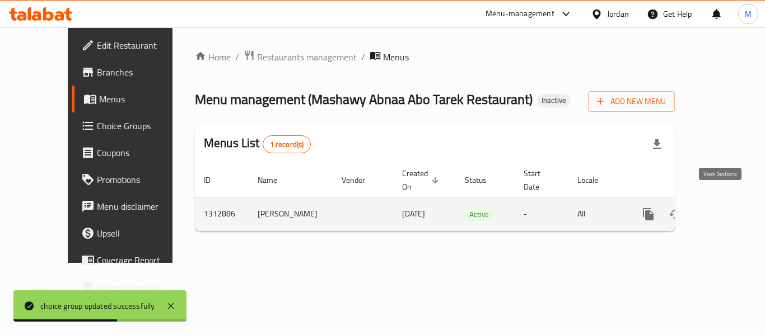
click at [722, 208] on icon "enhanced table" at bounding box center [728, 214] width 13 height 13
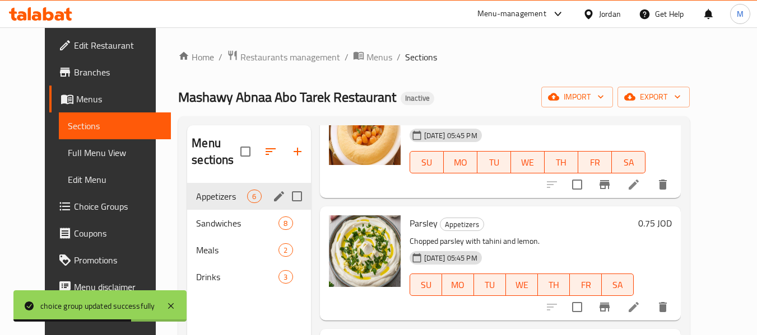
scroll to position [168, 0]
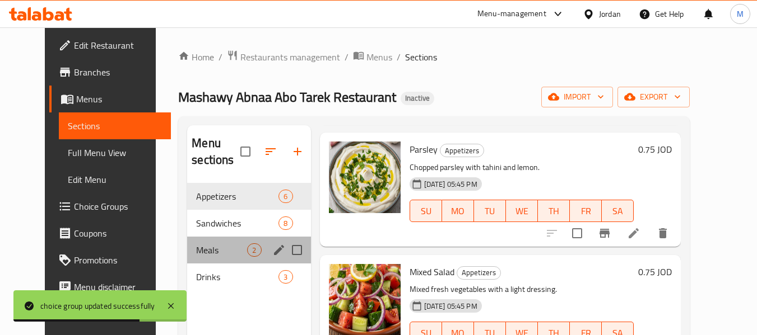
click at [187, 252] on div "Meals 2" at bounding box center [248, 250] width 123 height 27
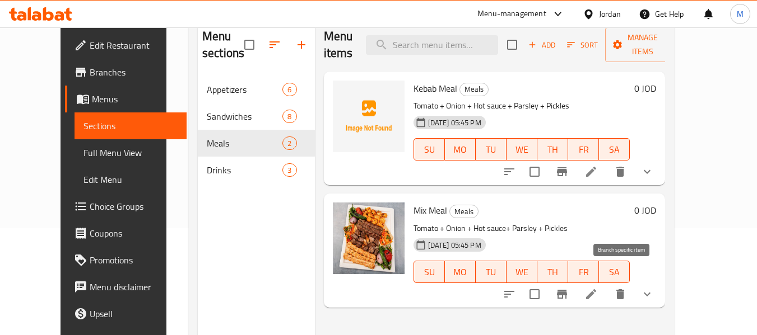
scroll to position [157, 0]
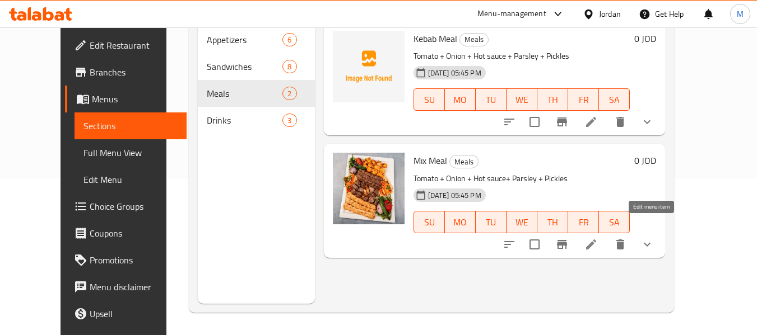
click at [598, 238] on icon at bounding box center [590, 244] width 13 height 13
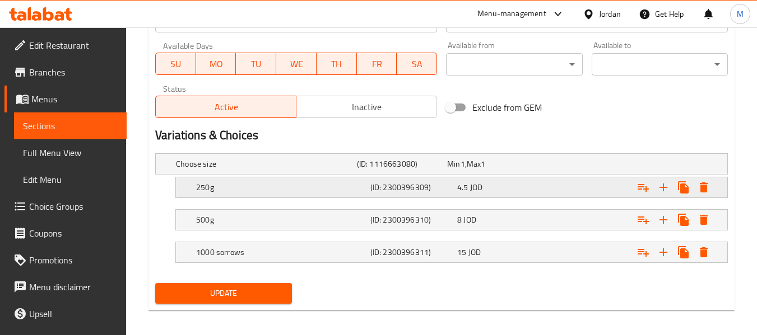
scroll to position [530, 0]
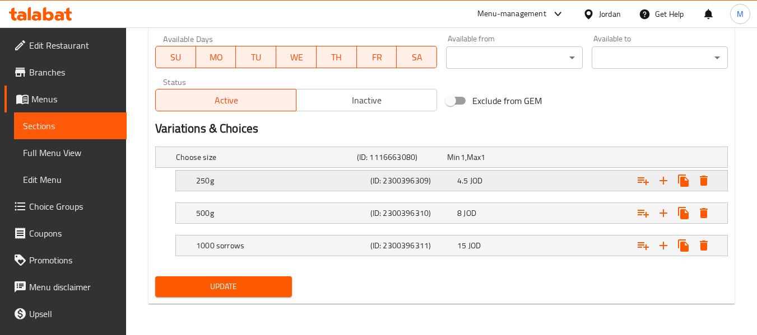
click at [433, 179] on h5 "(ID: 2300396309)" at bounding box center [411, 180] width 82 height 11
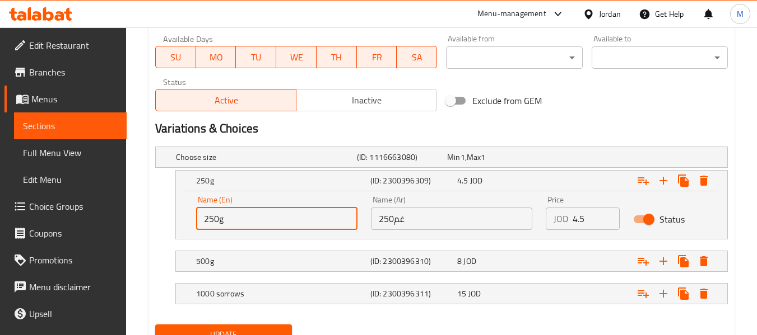
click at [222, 222] on input "250g" at bounding box center [276, 219] width 161 height 22
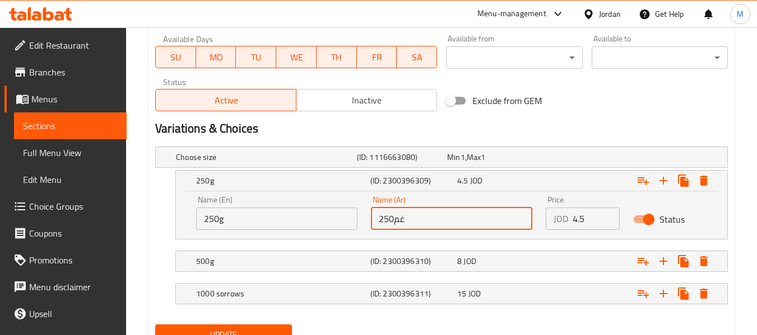
drag, startPoint x: 407, startPoint y: 219, endPoint x: 395, endPoint y: 219, distance: 11.2
click at [395, 219] on input "250غم" at bounding box center [451, 219] width 161 height 22
type input "250 جم"
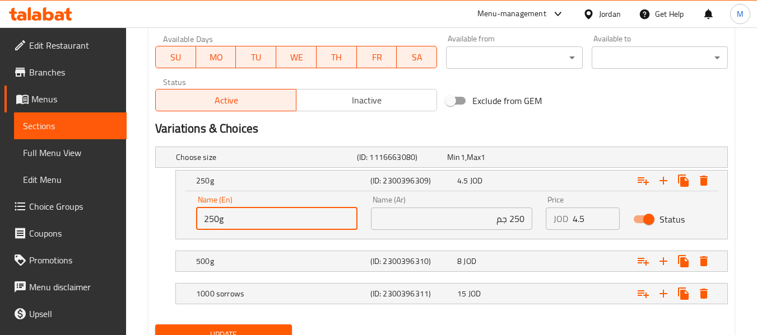
click at [220, 221] on input "250g" at bounding box center [276, 219] width 161 height 22
click at [246, 221] on input "250g" at bounding box center [276, 219] width 161 height 22
type input "250gm"
click at [240, 263] on h5 "500g" at bounding box center [281, 261] width 170 height 11
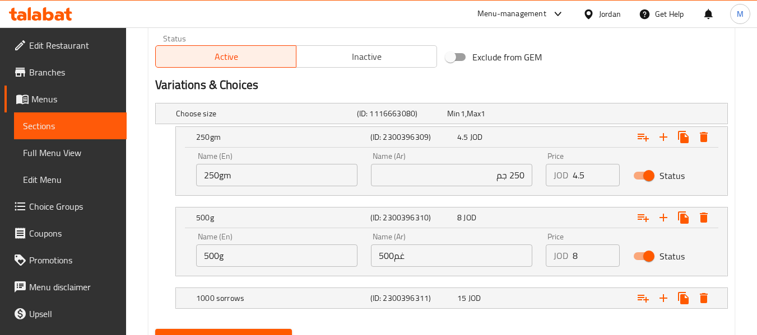
scroll to position [586, 0]
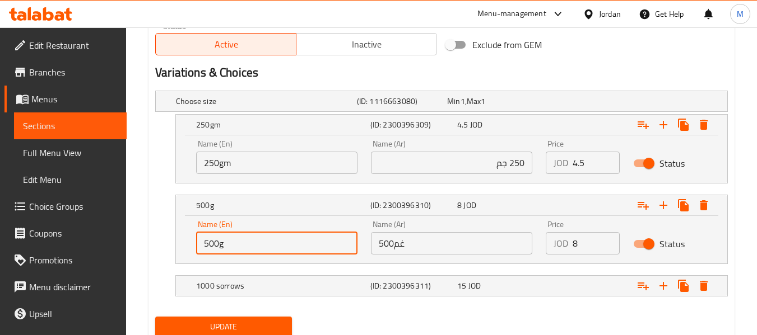
click at [220, 243] on input "500g" at bounding box center [276, 243] width 161 height 22
type input "500gm"
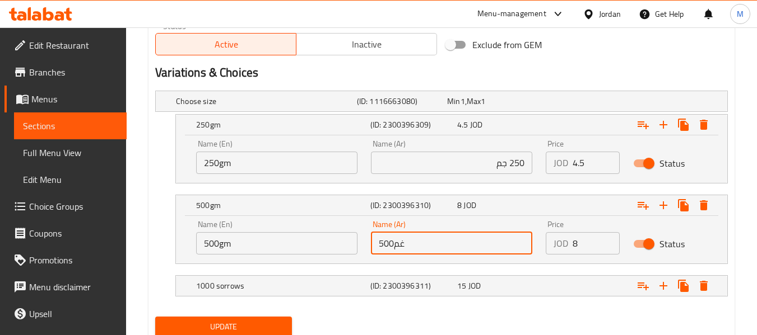
drag, startPoint x: 407, startPoint y: 243, endPoint x: 400, endPoint y: 241, distance: 6.3
click at [400, 241] on input "500غم" at bounding box center [451, 243] width 161 height 22
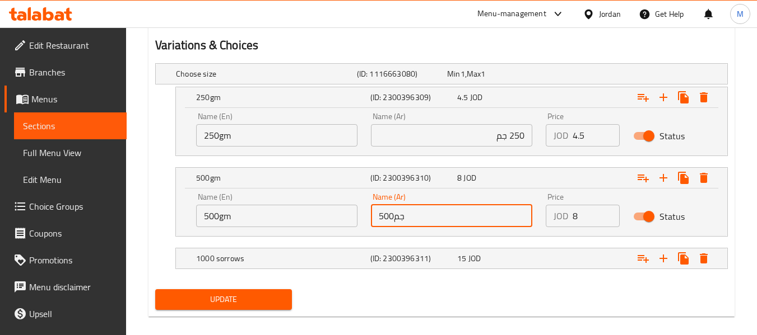
scroll to position [626, 0]
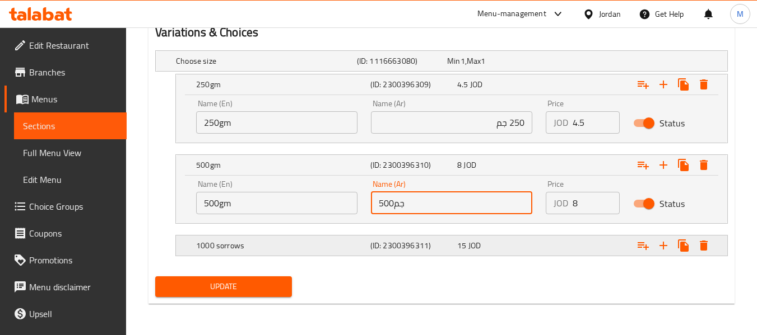
type input "500جم"
click at [231, 250] on h5 "1000 sorrows" at bounding box center [281, 245] width 170 height 11
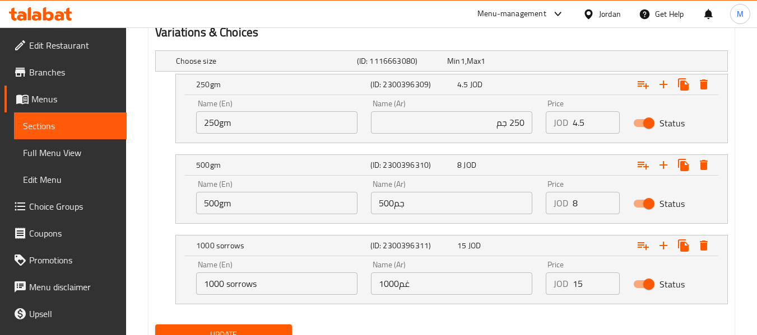
click at [235, 285] on input "1000 sorrows" at bounding box center [276, 284] width 161 height 22
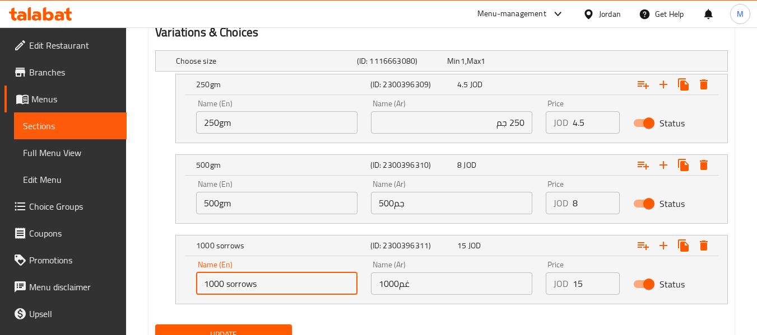
click at [235, 285] on input "1000 sorrows" at bounding box center [276, 284] width 161 height 22
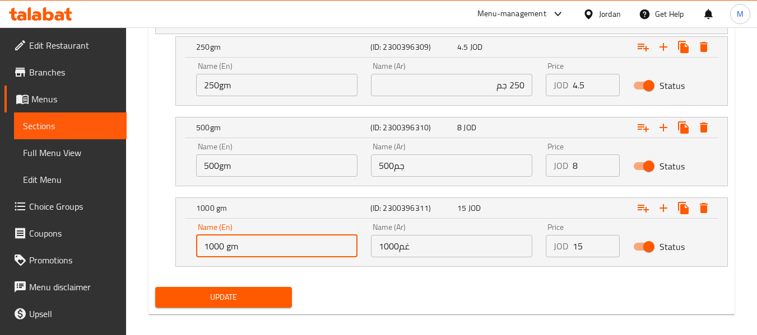
scroll to position [674, 0]
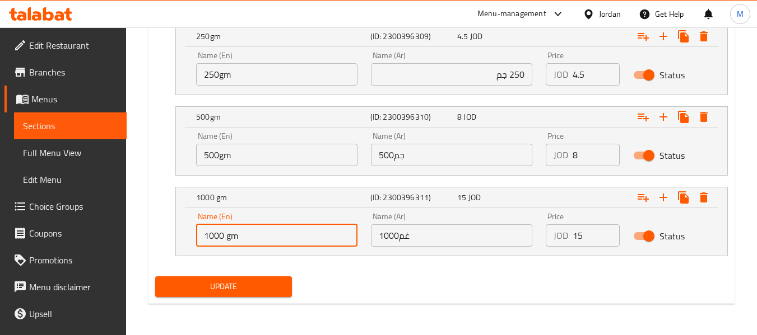
type input "1000 gm"
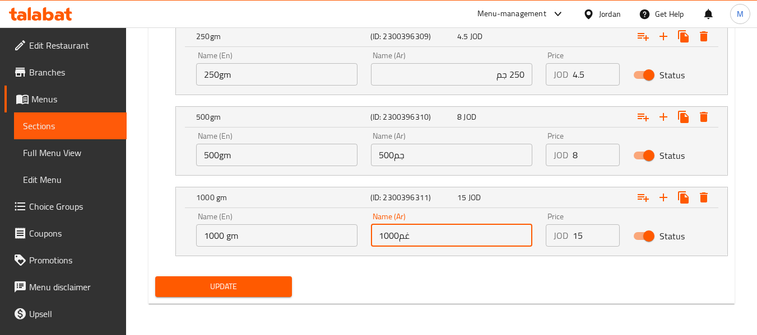
click at [409, 239] on input "1000غم" at bounding box center [451, 236] width 161 height 22
click at [397, 236] on input "1000جم" at bounding box center [451, 236] width 161 height 22
type input "1000 جم"
click at [395, 152] on input "500جم" at bounding box center [451, 155] width 161 height 22
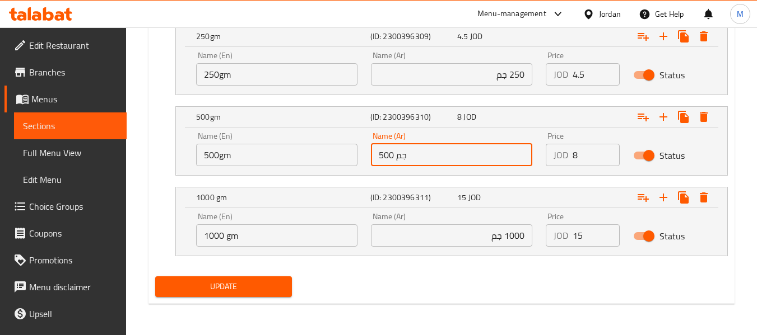
type input "500 جم"
click at [255, 285] on span "Update" at bounding box center [223, 287] width 118 height 14
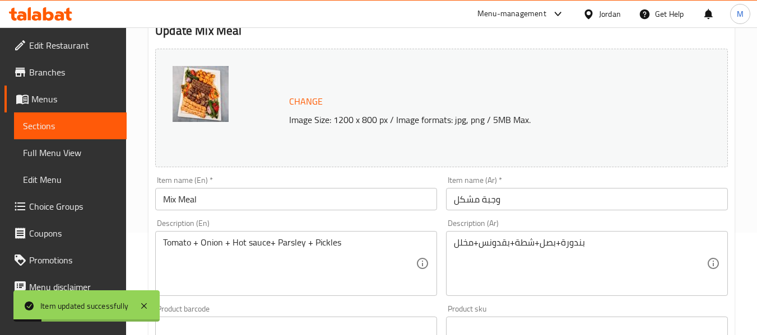
scroll to position [2, 0]
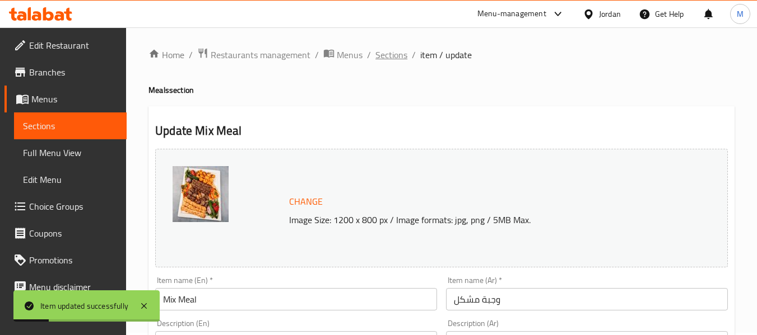
click at [393, 55] on span "Sections" at bounding box center [391, 54] width 32 height 13
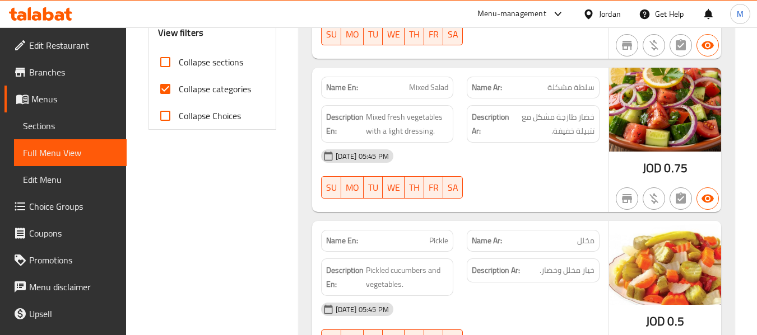
scroll to position [504, 0]
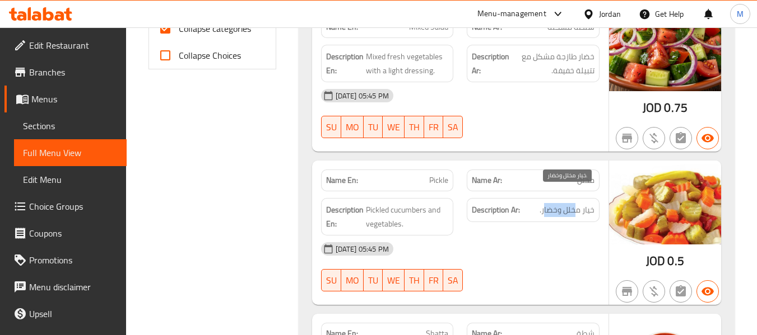
drag, startPoint x: 572, startPoint y: 194, endPoint x: 545, endPoint y: 194, distance: 26.9
click at [545, 203] on span "خيار مخلل وخضار." at bounding box center [566, 210] width 55 height 14
click at [540, 236] on div "[DATE] 05:45 PM" at bounding box center [460, 249] width 292 height 27
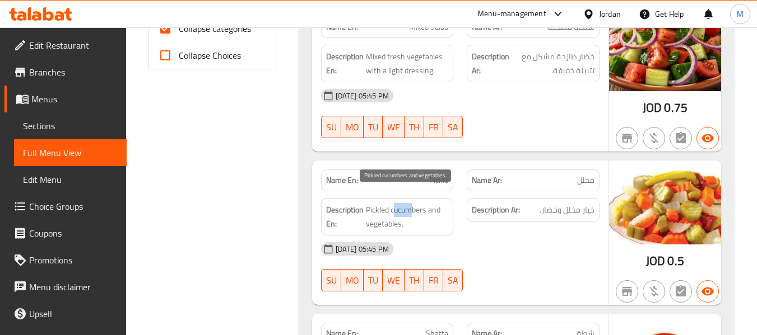
click at [411, 203] on span "Pickled cucumbers and vegetables." at bounding box center [407, 216] width 83 height 27
drag, startPoint x: 389, startPoint y: 204, endPoint x: 397, endPoint y: 206, distance: 8.5
click at [397, 206] on span "Pickled cucumbers and vegetables." at bounding box center [407, 216] width 83 height 27
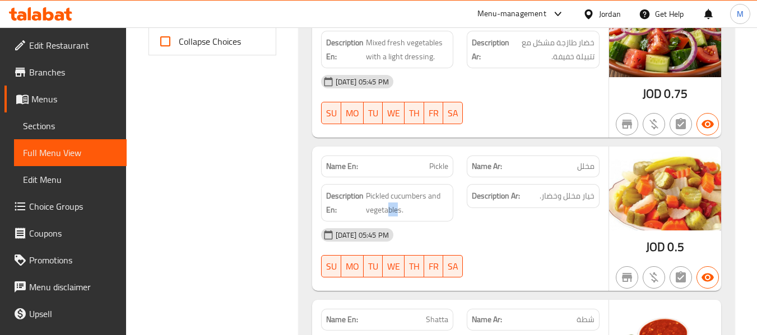
scroll to position [616, 0]
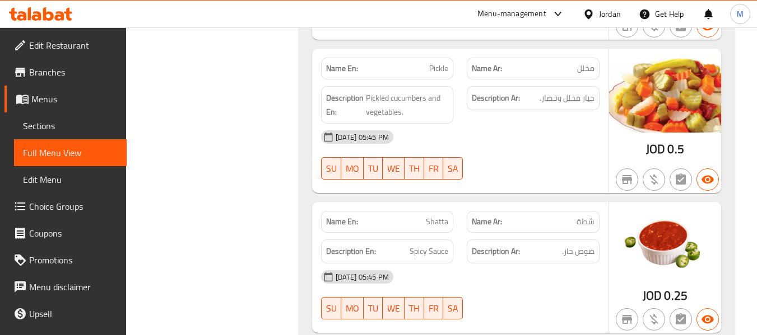
click at [440, 216] on span "Shatta" at bounding box center [437, 222] width 22 height 12
copy span "Shatta"
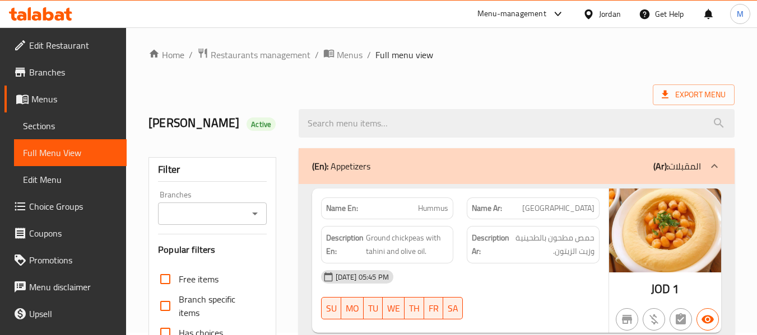
scroll to position [0, 0]
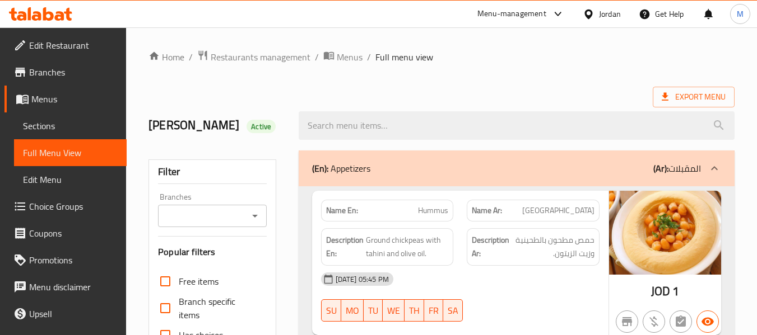
click at [473, 166] on div "(En): Appetizers (Ar): المقبلات" at bounding box center [506, 168] width 389 height 13
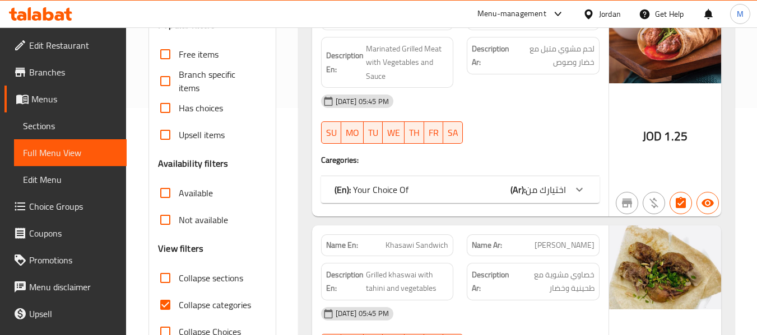
scroll to position [280, 0]
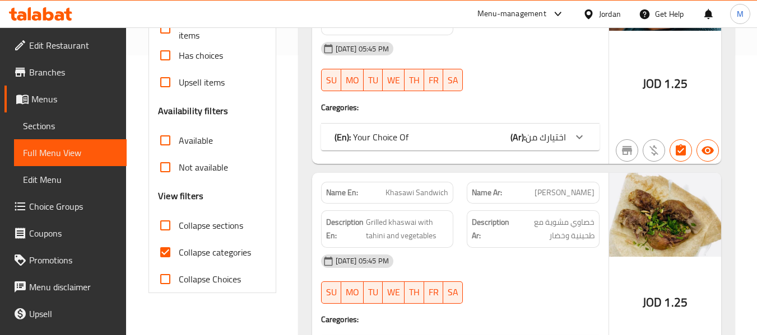
click at [217, 250] on span "Collapse categories" at bounding box center [215, 252] width 72 height 13
click at [179, 250] on input "Collapse categories" at bounding box center [165, 252] width 27 height 27
checkbox input "false"
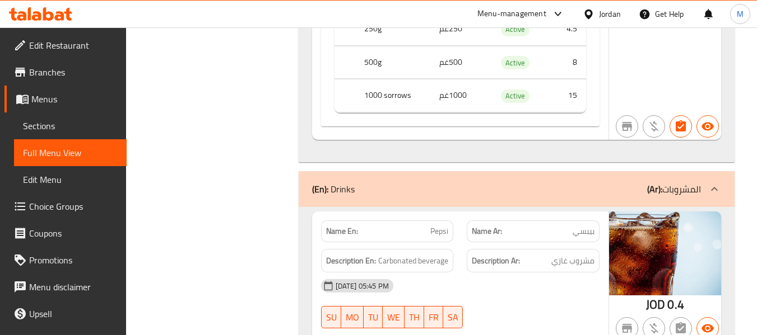
scroll to position [3453, 0]
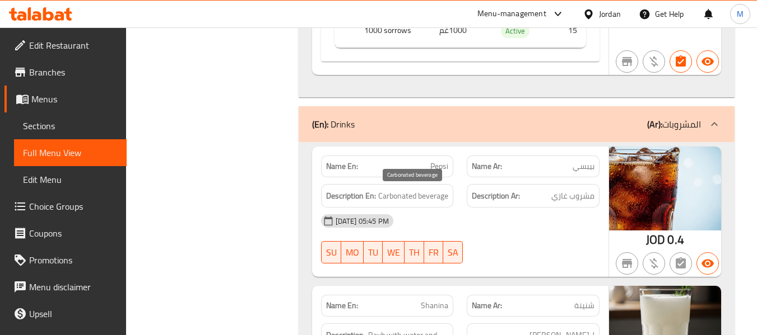
click at [432, 192] on span "Carbonated beverage" at bounding box center [413, 196] width 70 height 14
copy span "Carbonated beverage"
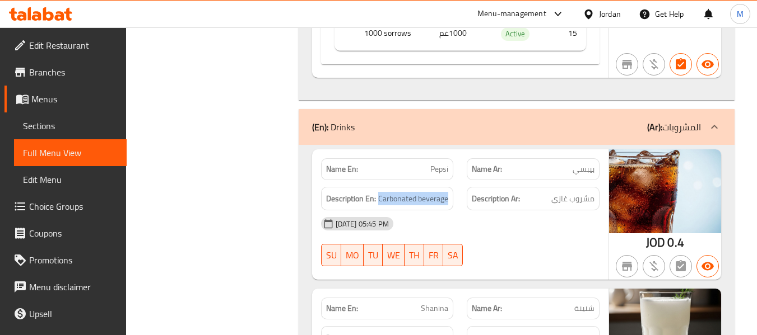
scroll to position [3397, 0]
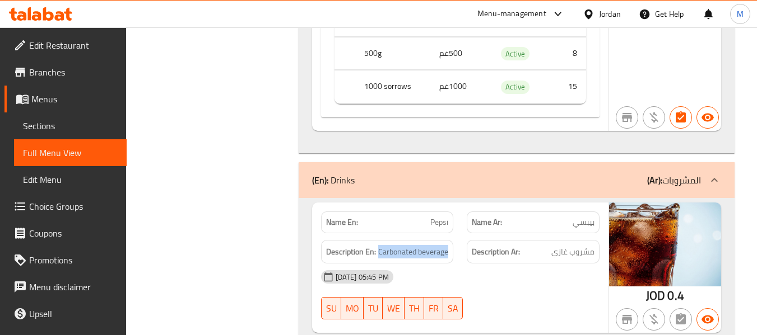
click at [477, 176] on div "(En): Drinks (Ar): المشروبات" at bounding box center [506, 180] width 389 height 13
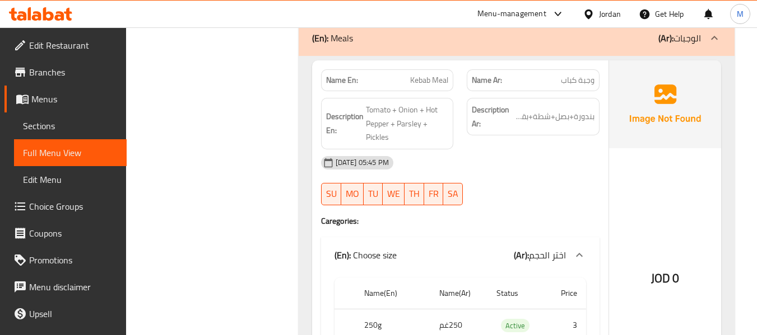
scroll to position [2713, 0]
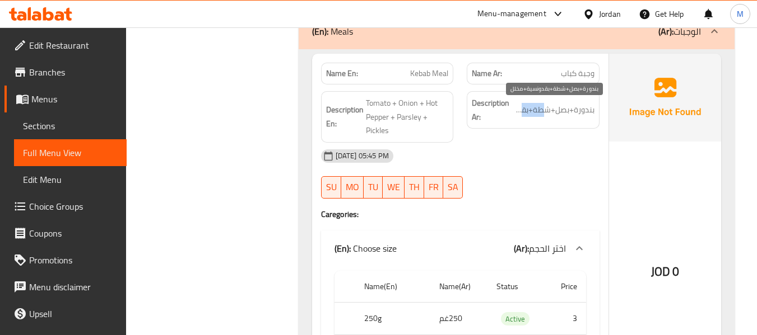
drag, startPoint x: 547, startPoint y: 111, endPoint x: 514, endPoint y: 108, distance: 32.7
click at [514, 108] on span "بندورة+بصل+شطة+بقدونسية+مخلل" at bounding box center [552, 110] width 83 height 14
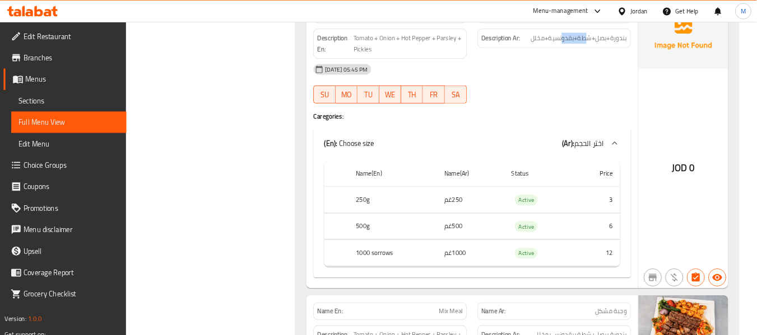
scroll to position [2643, 0]
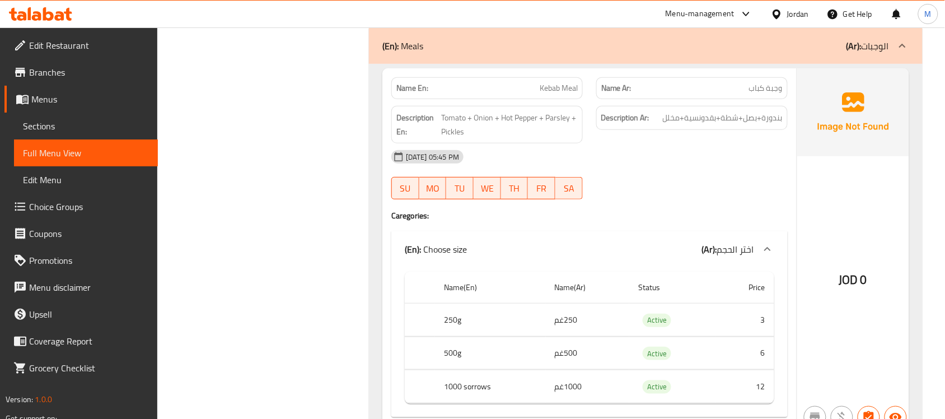
click at [659, 193] on div "18-09-2025 05:45 PM SU MO TU WE TH FR SA" at bounding box center [590, 174] width 410 height 63
drag, startPoint x: 521, startPoint y: 127, endPoint x: 535, endPoint y: 127, distance: 14.6
click at [535, 127] on span "Tomato + Onion + Hot Pepper + Parsley + Pickles" at bounding box center [509, 124] width 137 height 27
click at [525, 130] on span "Tomato + Onion + Hot Pepper + Parsley + Pickles" at bounding box center [509, 124] width 137 height 27
drag, startPoint x: 538, startPoint y: 129, endPoint x: 502, endPoint y: 129, distance: 36.4
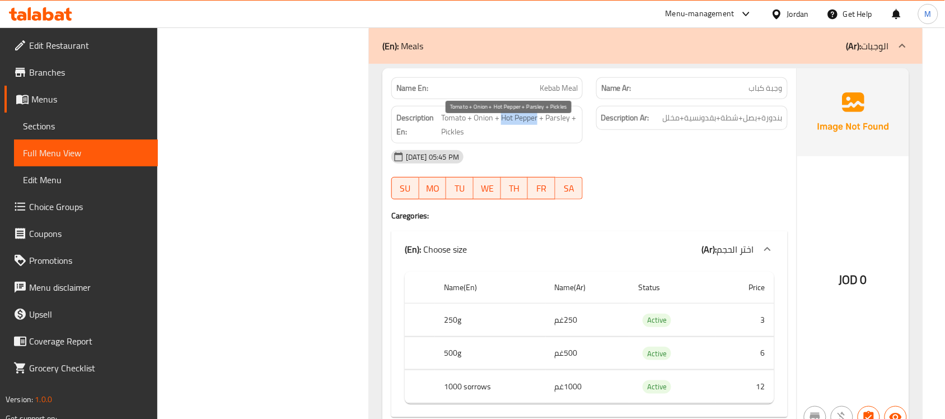
click at [502, 129] on span "Tomato + Onion + Hot Pepper + Parsley + Pickles" at bounding box center [509, 124] width 137 height 27
copy span "Hot Pepper"
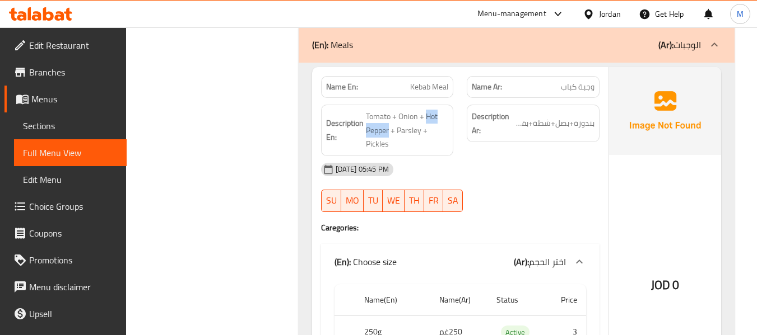
scroll to position [2811, 0]
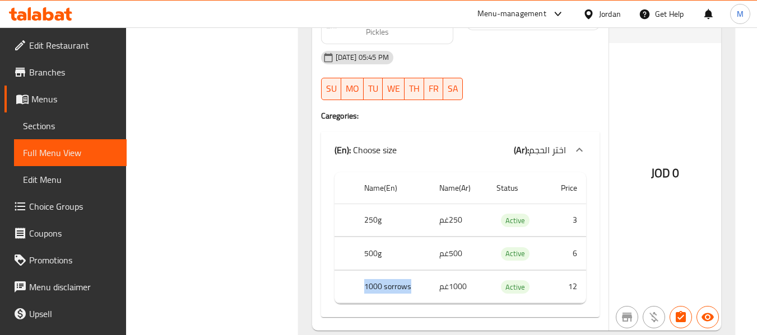
drag, startPoint x: 403, startPoint y: 290, endPoint x: 356, endPoint y: 290, distance: 47.0
click at [356, 290] on th "1000 sorrows" at bounding box center [392, 287] width 75 height 33
copy th "1000 sorrows"
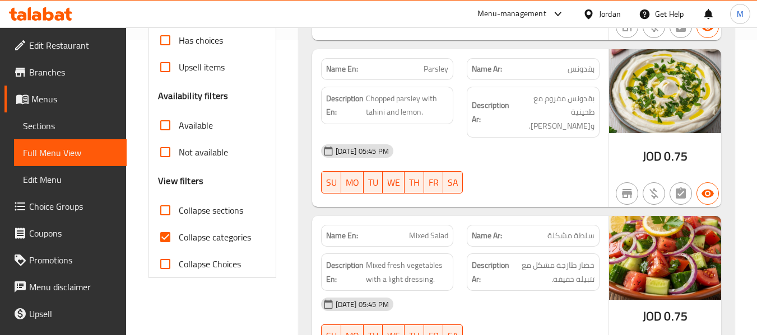
scroll to position [392, 0]
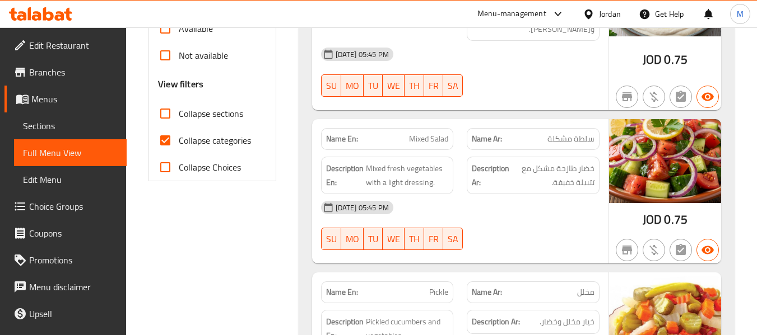
click at [220, 139] on span "Collapse categories" at bounding box center [215, 140] width 72 height 13
click at [179, 139] on input "Collapse categories" at bounding box center [165, 140] width 27 height 27
checkbox input "false"
click at [223, 111] on span "Collapse sections" at bounding box center [211, 113] width 64 height 13
click at [179, 111] on input "Collapse sections" at bounding box center [165, 113] width 27 height 27
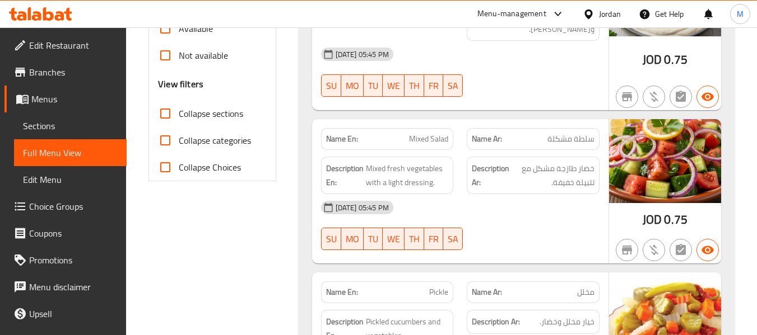
checkbox input "true"
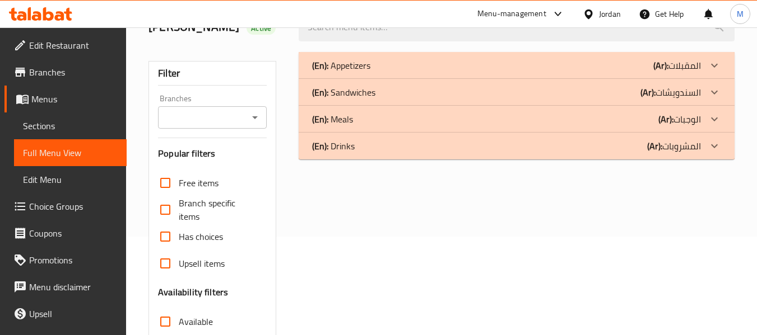
scroll to position [36, 0]
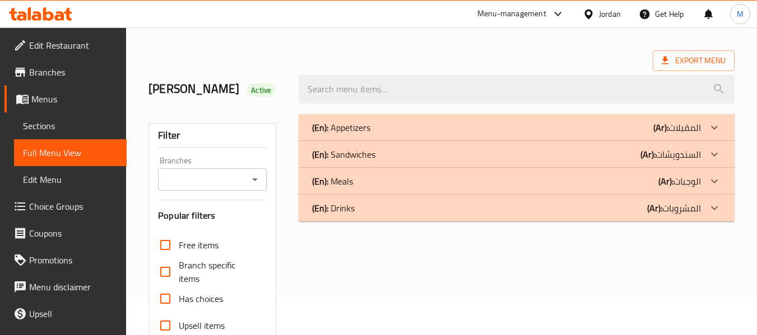
click at [496, 178] on div "(En): Meals (Ar): الوجبات" at bounding box center [506, 181] width 389 height 13
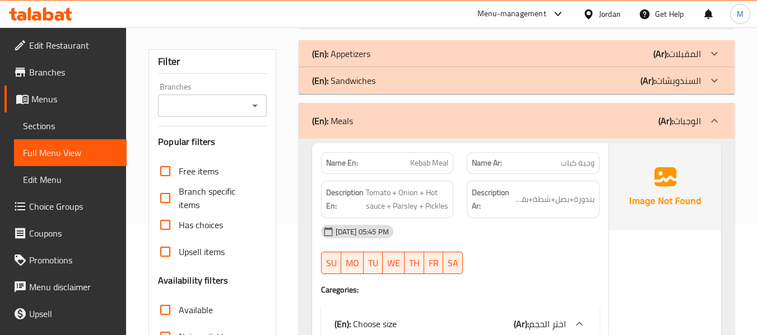
scroll to position [92, 0]
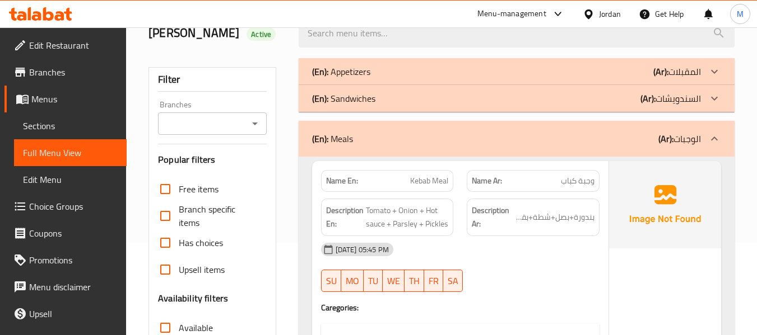
click at [530, 144] on div "(En): Meals (Ar): الوجبات" at bounding box center [506, 138] width 389 height 13
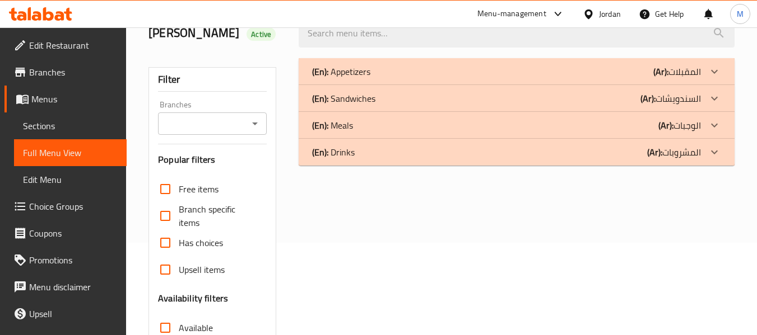
click at [381, 105] on div "(En): Sandwiches (Ar): السندويشات" at bounding box center [506, 98] width 389 height 13
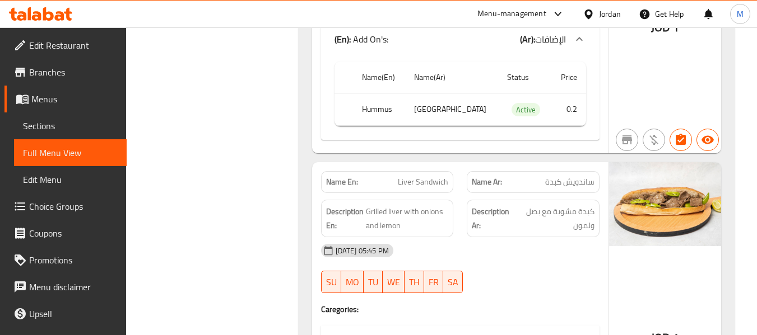
scroll to position [1325, 0]
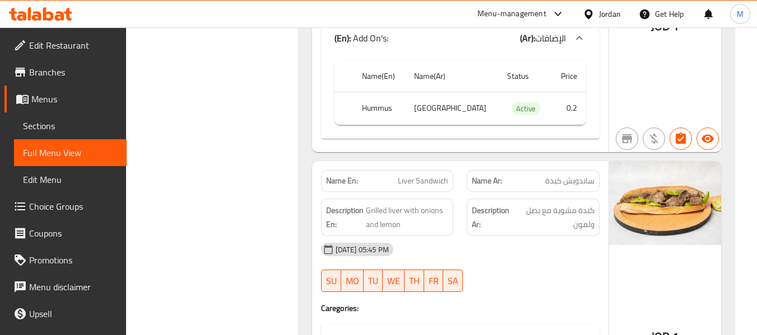
click at [430, 186] on span "Liver Sandwich" at bounding box center [423, 181] width 50 height 12
copy span "Liver Sandwich"
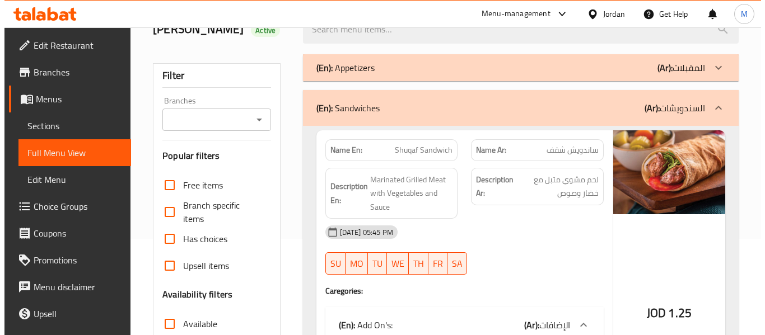
scroll to position [0, 0]
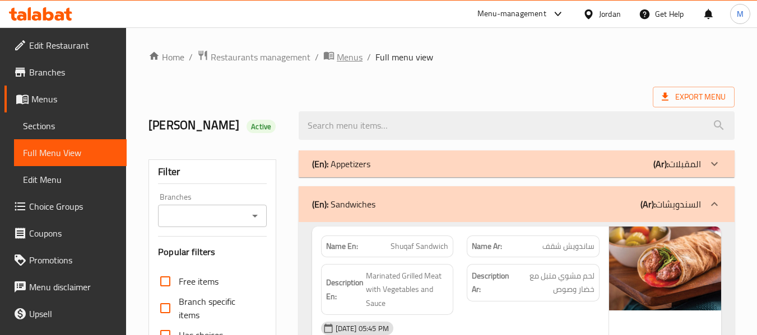
click at [352, 60] on span "Menus" at bounding box center [350, 56] width 26 height 13
